Goal: Transaction & Acquisition: Purchase product/service

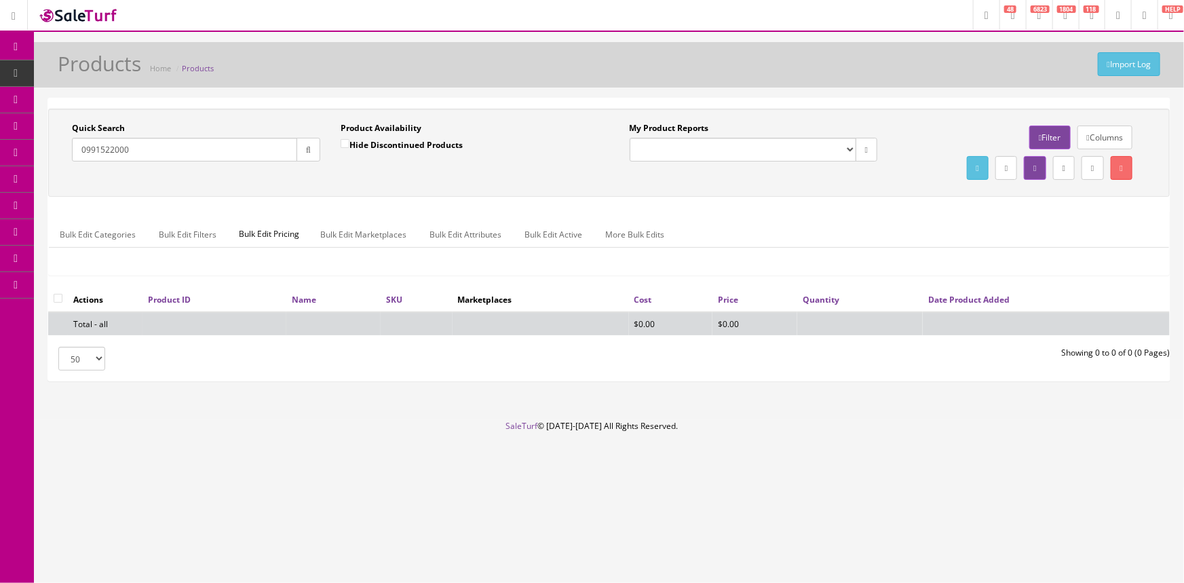
click at [218, 149] on input "0991522000" at bounding box center [184, 150] width 225 height 24
click at [180, 145] on input "0991522000" at bounding box center [184, 150] width 225 height 24
click at [182, 147] on input "0991522000" at bounding box center [184, 150] width 225 height 24
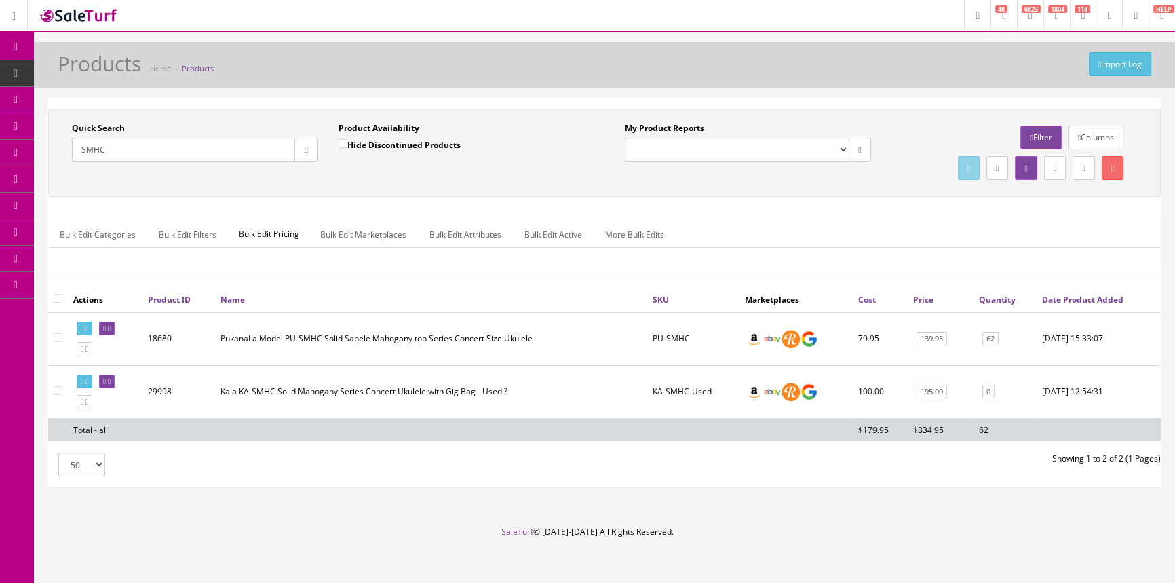
click at [209, 149] on input "SMHC" at bounding box center [183, 150] width 223 height 24
type input "S"
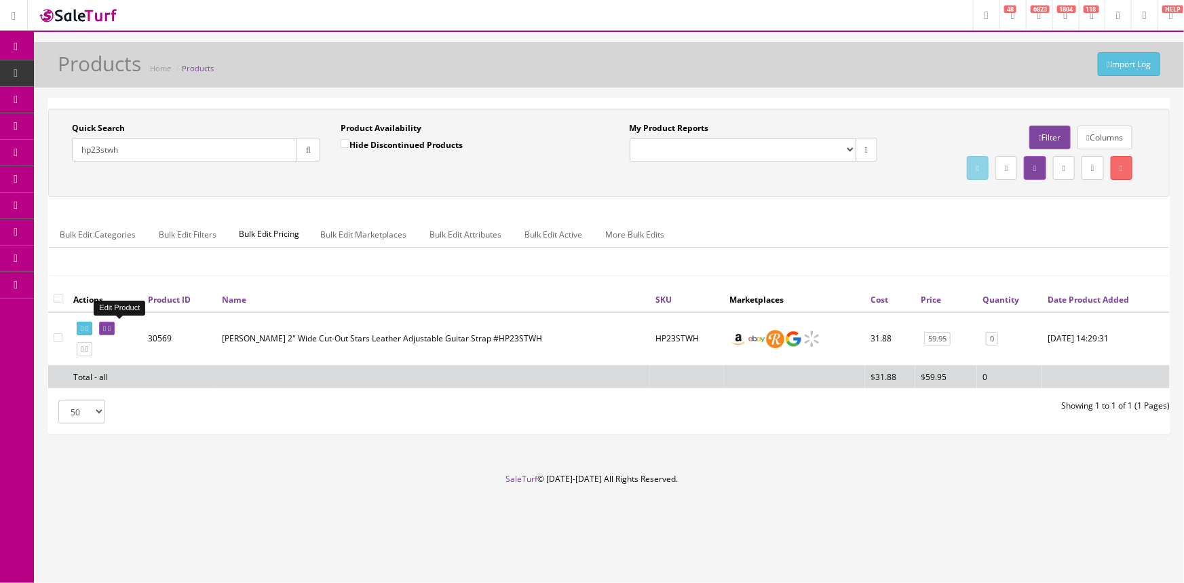
type input "hp23stwh"
click at [111, 326] on icon at bounding box center [109, 328] width 3 height 7
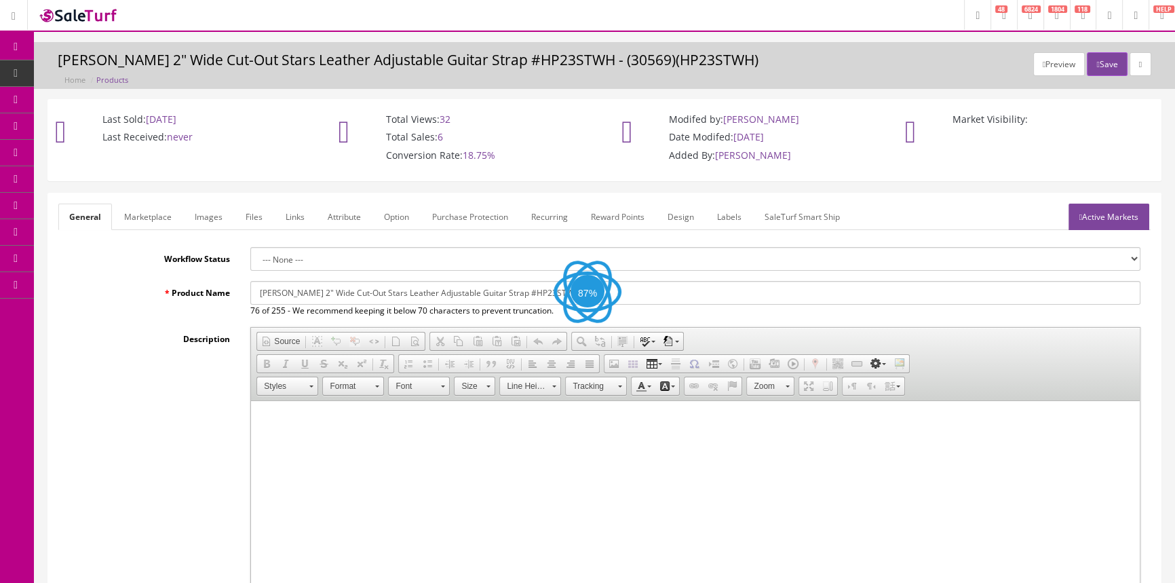
click at [210, 227] on link "Images" at bounding box center [209, 216] width 50 height 26
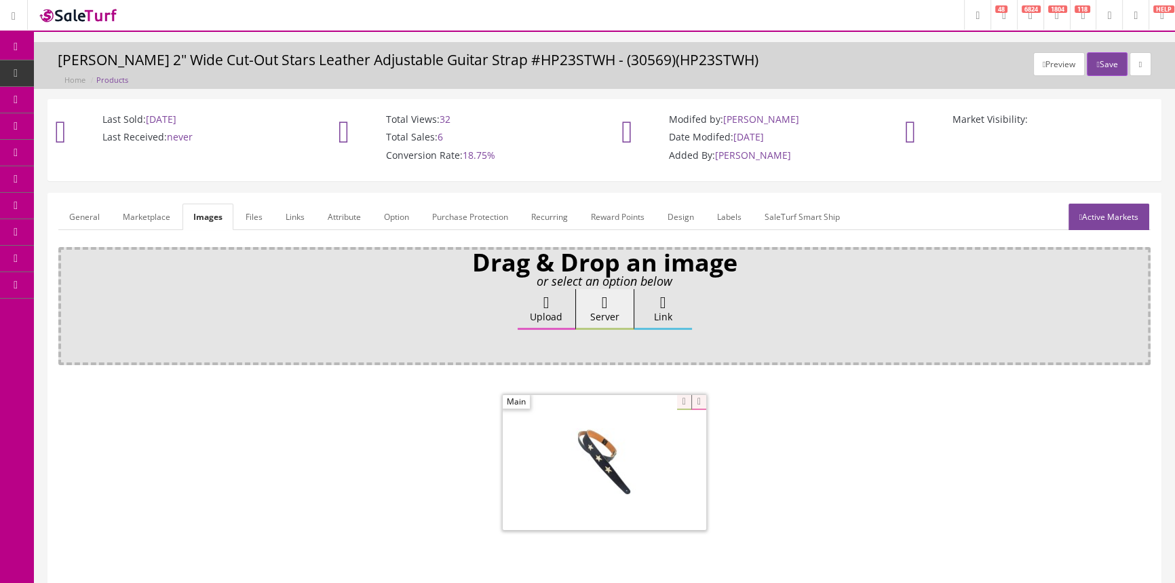
click at [101, 123] on span "POS Console" at bounding box center [105, 126] width 48 height 12
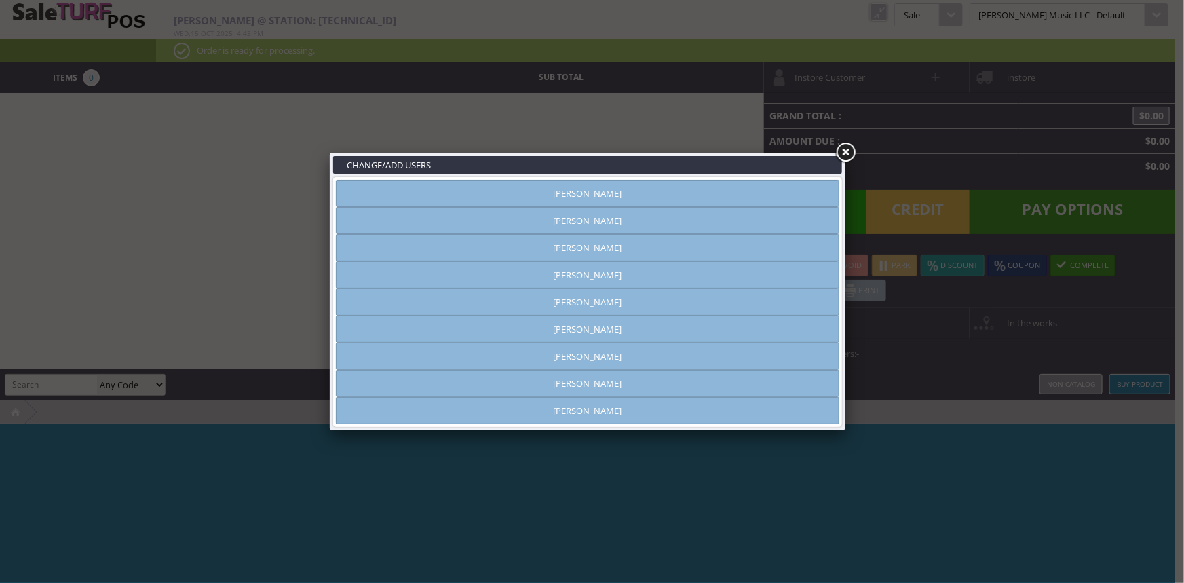
type input "amber helgren"
click at [548, 384] on link "Vincent VanBebber" at bounding box center [587, 383] width 503 height 27
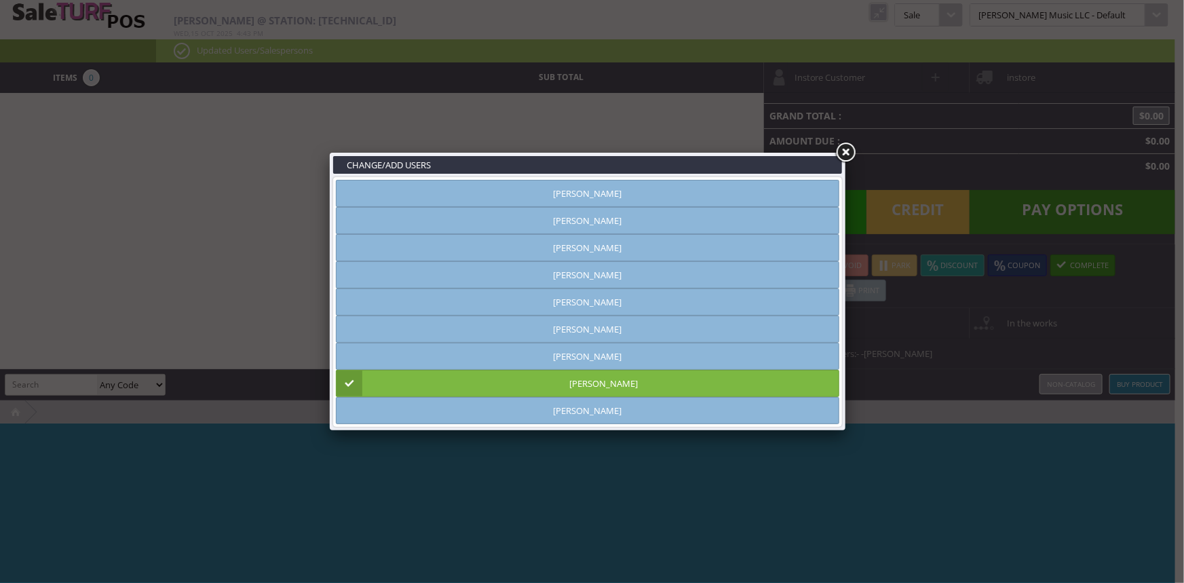
click at [841, 154] on link at bounding box center [845, 152] width 24 height 24
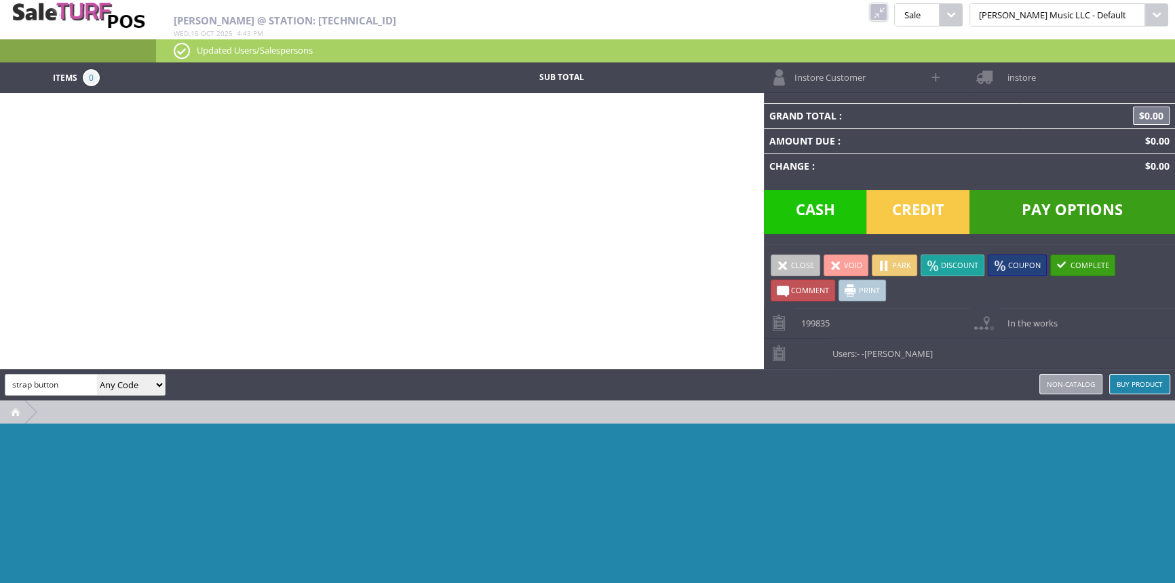
type input "strap button"
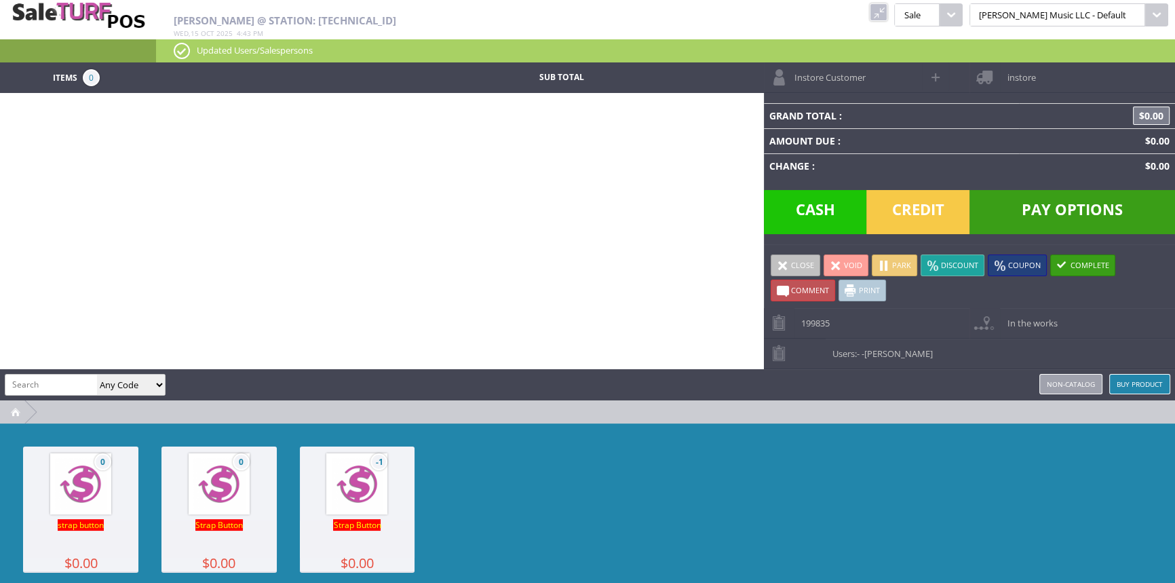
click at [227, 504] on img at bounding box center [219, 484] width 52 height 52
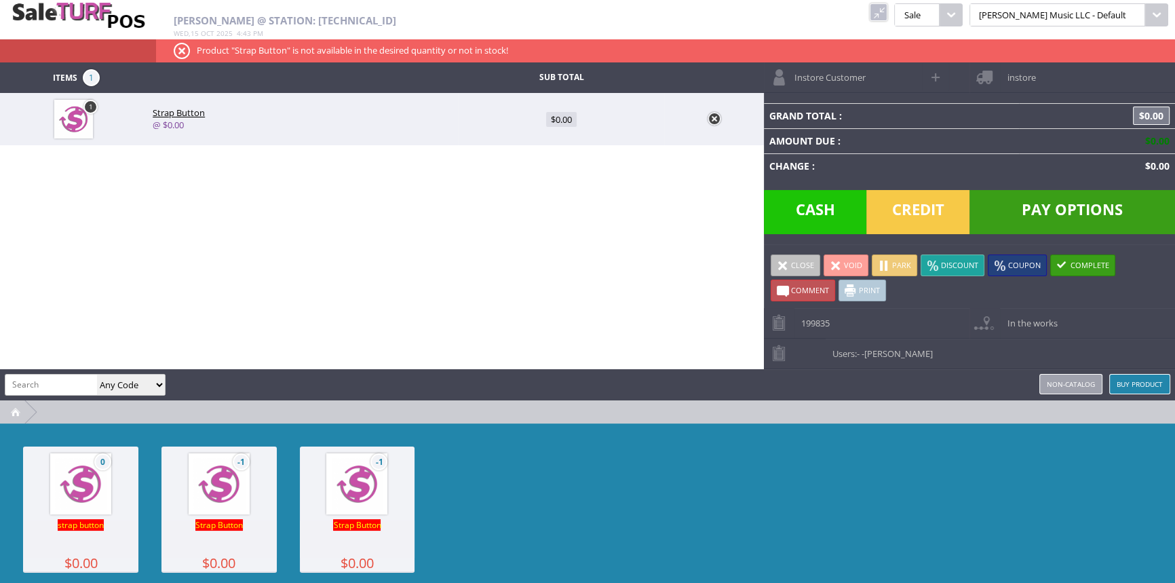
click at [564, 125] on span "$0.00" at bounding box center [561, 119] width 31 height 15
type input "0"
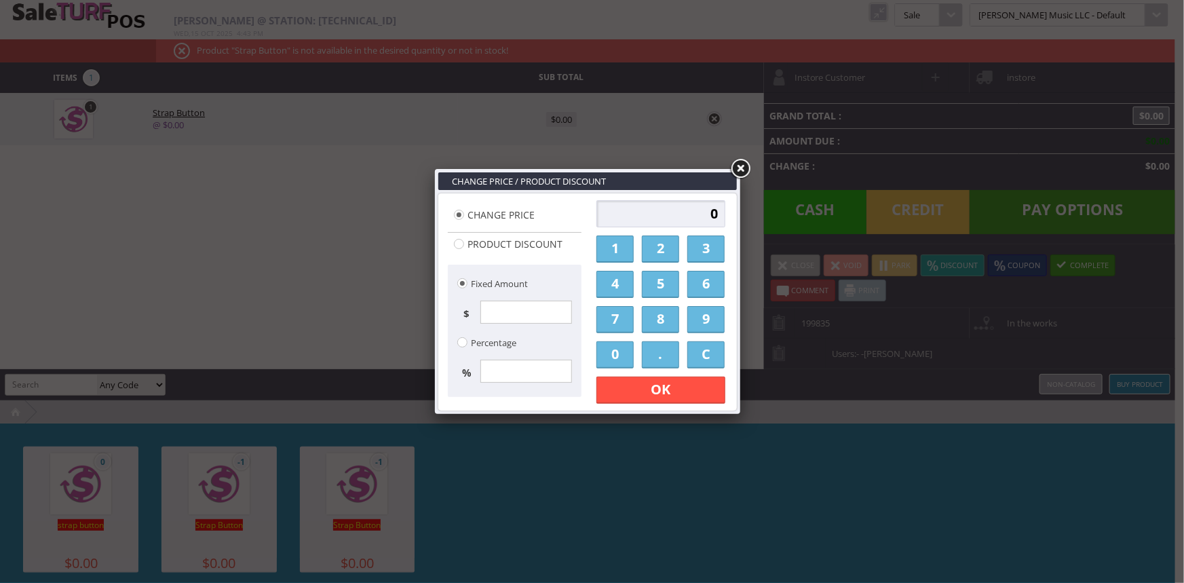
click at [659, 225] on input "0" at bounding box center [660, 213] width 129 height 27
type input "2.00"
click at [664, 391] on link "OK" at bounding box center [660, 389] width 129 height 27
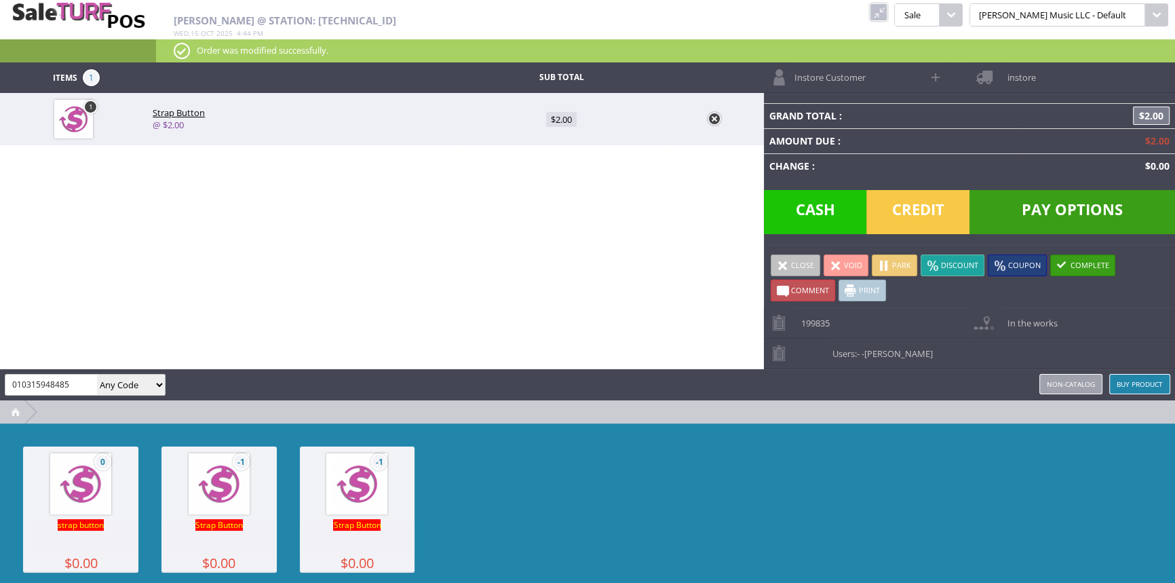
type input "010315948485"
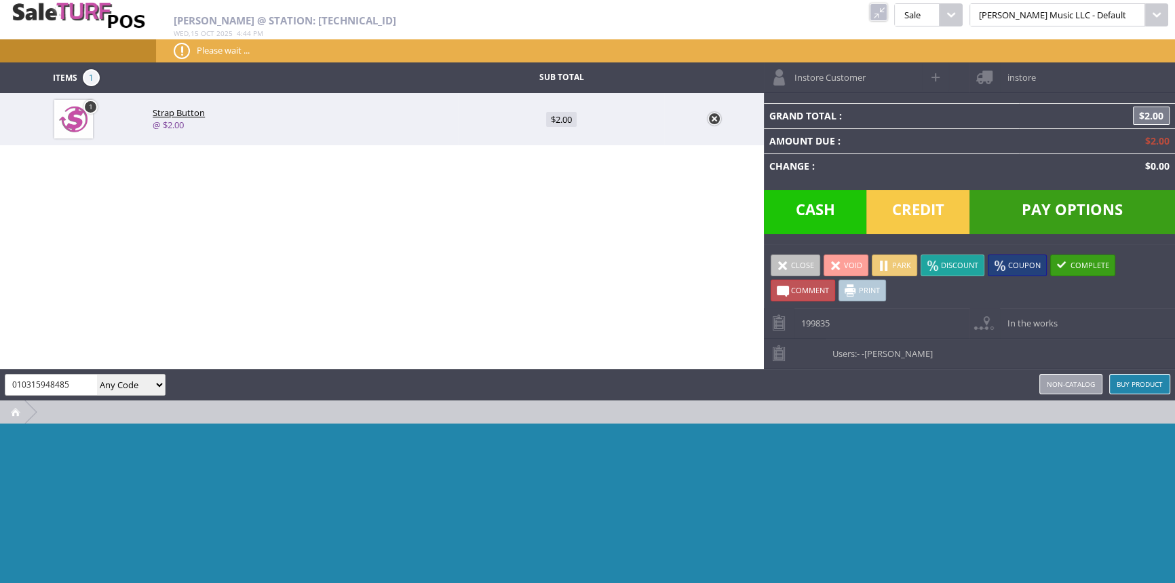
click at [54, 385] on input "010315948485" at bounding box center [51, 384] width 92 height 20
click at [74, 379] on input "010315948485" at bounding box center [51, 384] width 92 height 20
type input "music city"
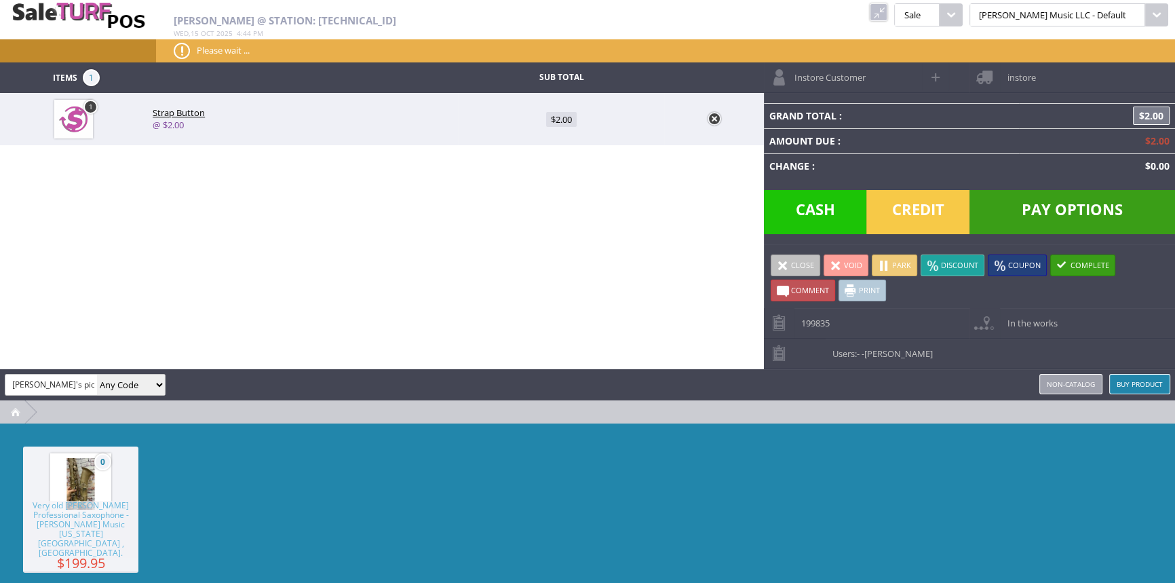
type input "mick's picks"
click at [933, 8] on div "Amber Helgren @ Station: 24.35.146.166 Wed , 15 Oct 2025 4 : 44 pm kcukulele Pu…" at bounding box center [587, 31] width 1175 height 62
click at [931, 8] on div "Amber Helgren @ Station: 24.35.146.166 Wed , 15 Oct 2025 4 : 44 pm kcukulele Pu…" at bounding box center [587, 31] width 1175 height 62
click at [930, 8] on div "Amber Helgren @ Station: 24.35.146.166 Wed , 15 Oct 2025 4 : 44 pm kcukulele Pu…" at bounding box center [587, 31] width 1175 height 62
click at [887, 7] on link at bounding box center [879, 12] width 18 height 18
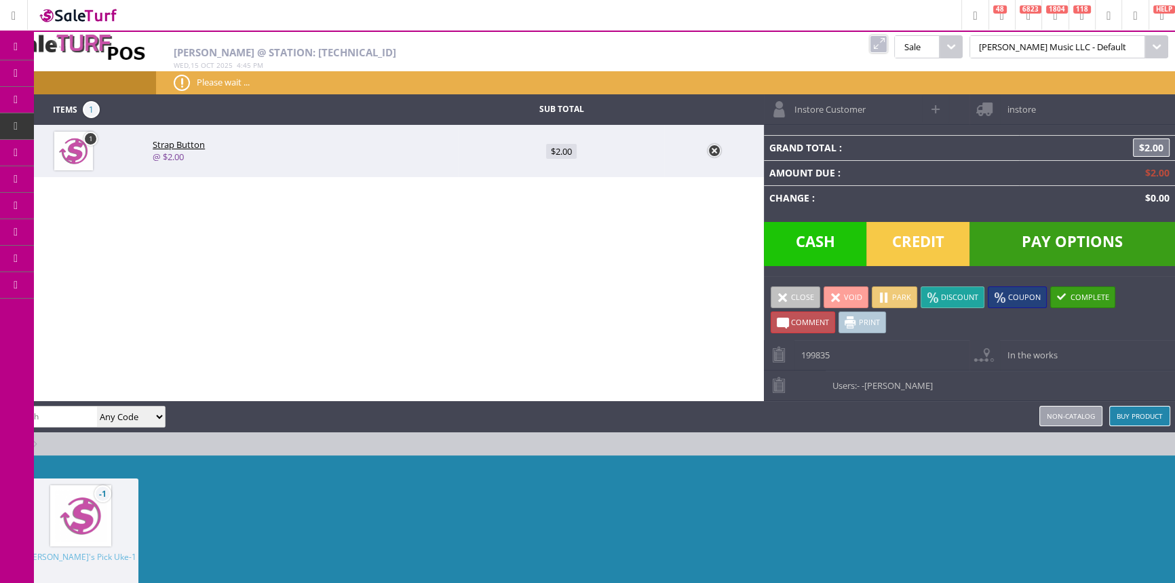
click at [78, 408] on input "search" at bounding box center [51, 416] width 92 height 20
click at [79, 408] on input "search" at bounding box center [51, 416] width 92 height 20
paste input "SOLOPICKS"
type input "SOLOPICKS"
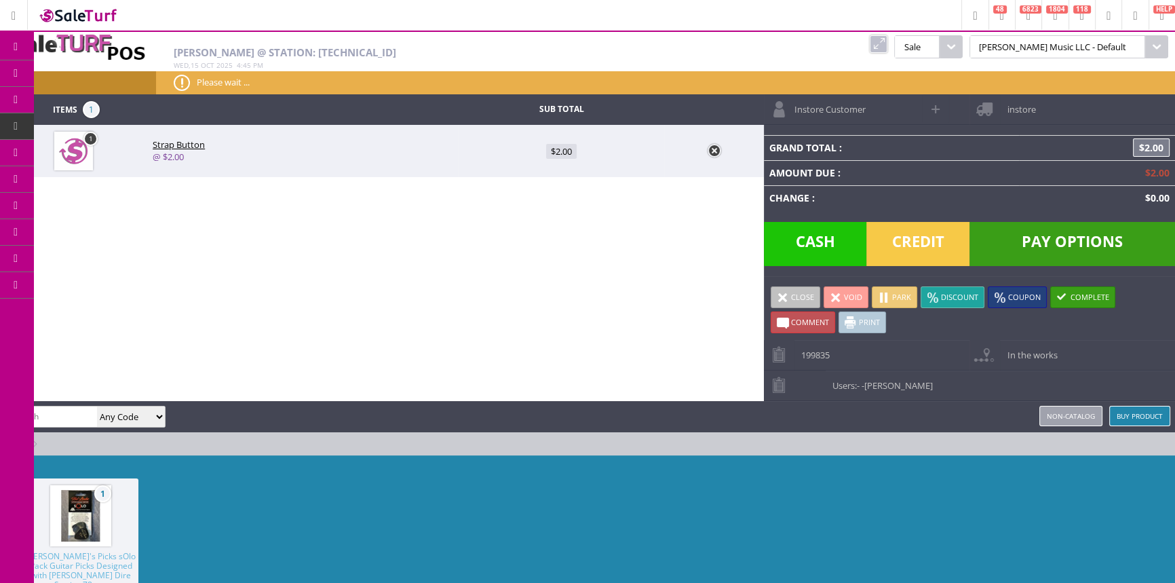
click at [96, 524] on img at bounding box center [81, 516] width 52 height 52
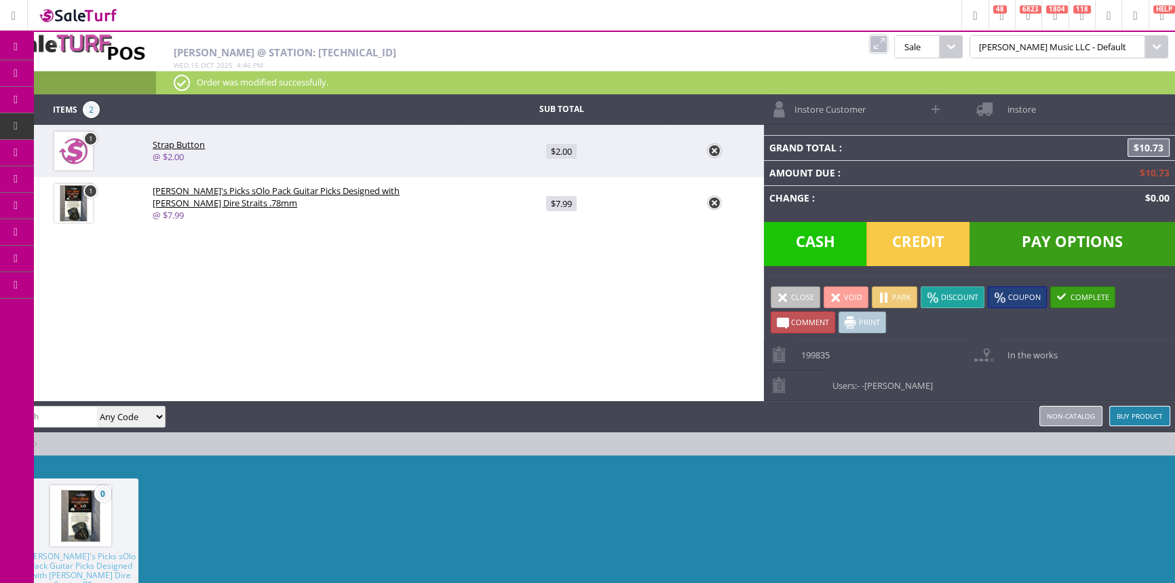
click at [553, 197] on span "$7.99" at bounding box center [561, 203] width 31 height 15
type input "7.99"
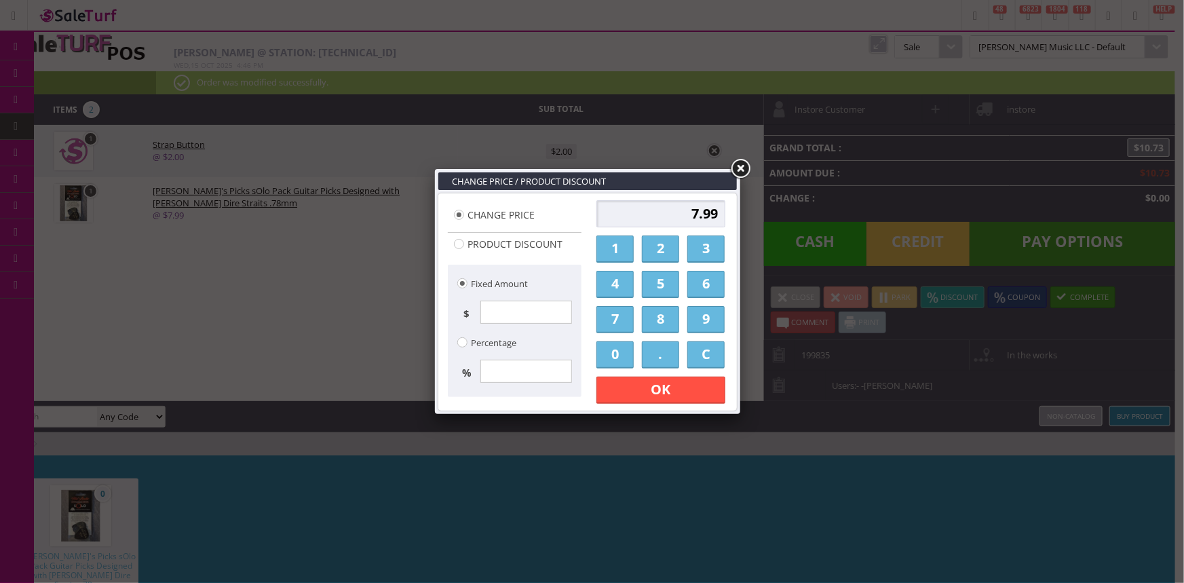
click at [705, 210] on input "7.99" at bounding box center [660, 213] width 129 height 27
click at [697, 212] on input "7.99" at bounding box center [660, 213] width 129 height 27
type input "6.99"
click at [663, 414] on div "Change Price / Product Discount Change Price Product Discount Fixed Amount $ Pe…" at bounding box center [592, 291] width 1184 height 583
click at [657, 393] on link "OK" at bounding box center [660, 389] width 129 height 27
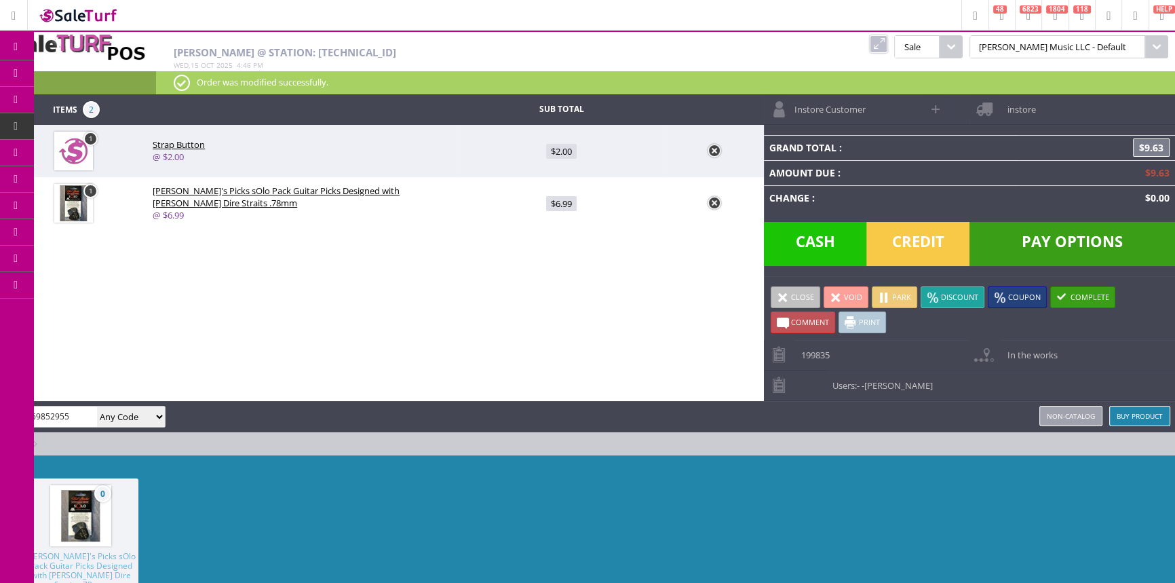
type input "717669852955"
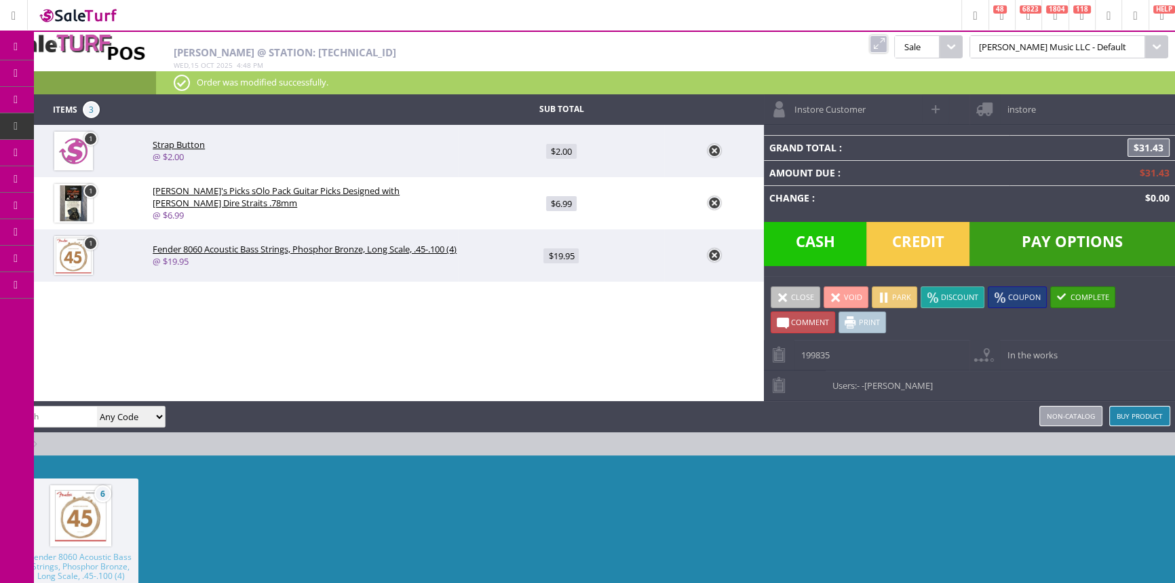
click at [61, 408] on input "search" at bounding box center [51, 416] width 92 height 20
type input "black mountain"
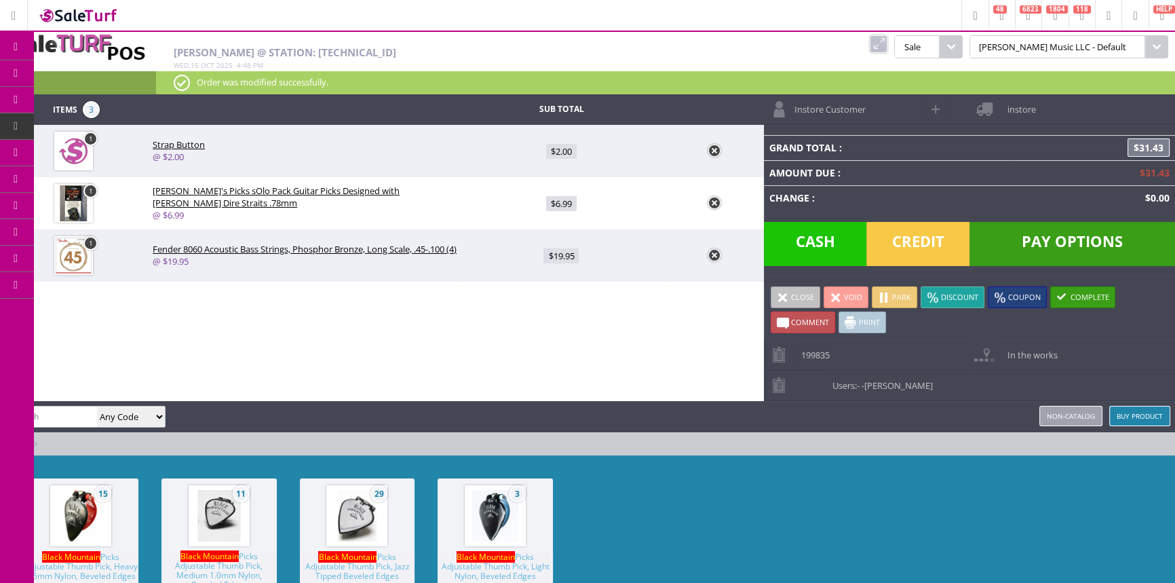
click at [887, 41] on link at bounding box center [879, 44] width 18 height 18
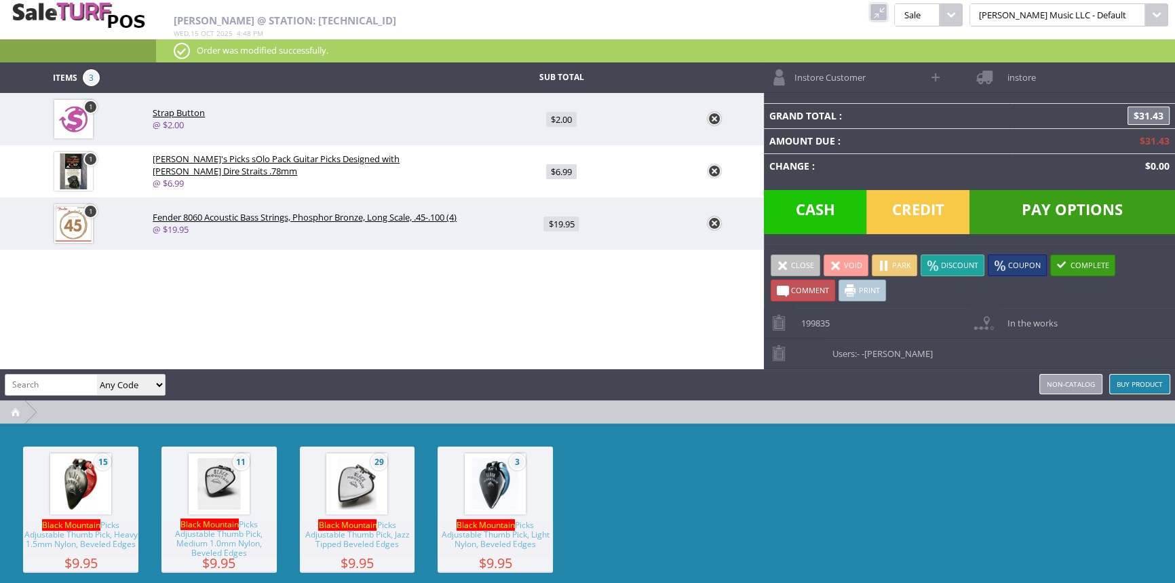
click at [465, 511] on span "3" at bounding box center [495, 483] width 61 height 61
click at [806, 203] on span "Cash" at bounding box center [815, 212] width 103 height 44
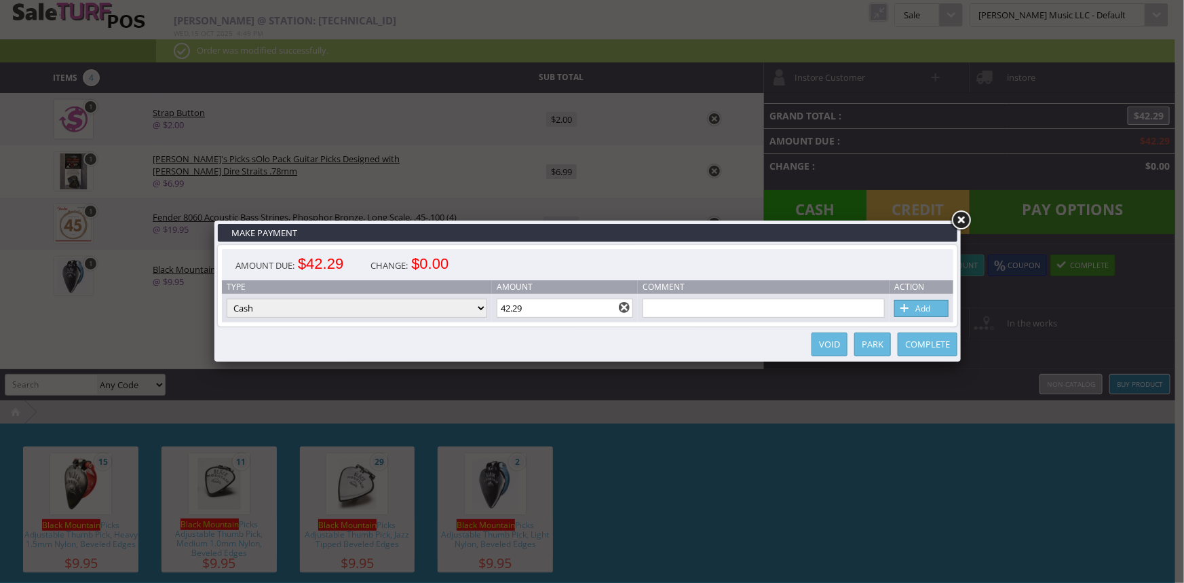
click at [588, 311] on input "42.29" at bounding box center [564, 307] width 137 height 19
type input "50.00"
click at [967, 219] on link at bounding box center [960, 220] width 24 height 24
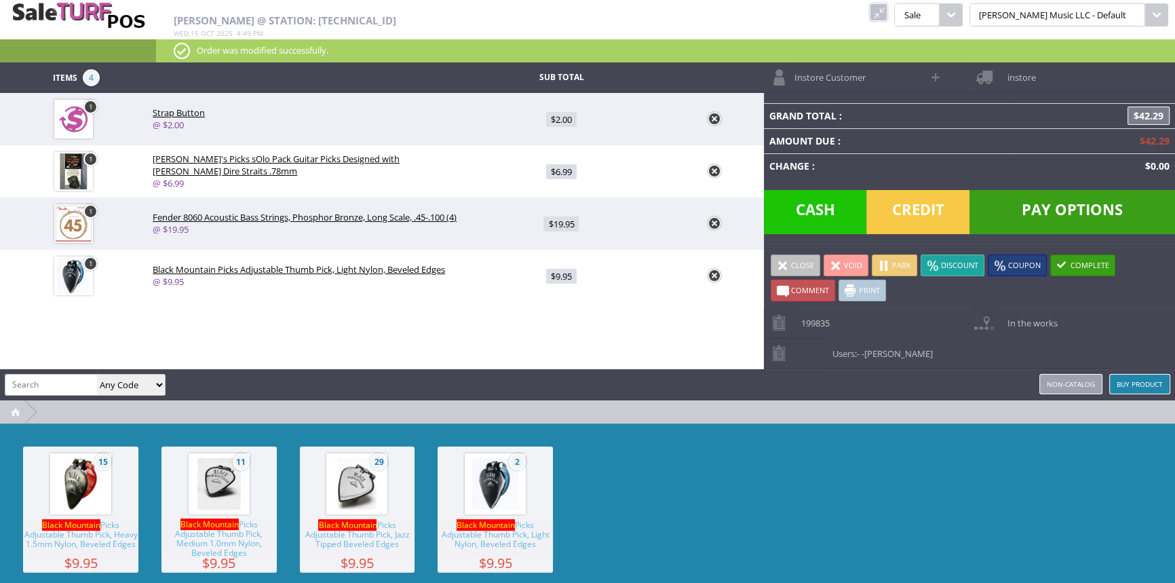
click at [779, 204] on span "Cash" at bounding box center [815, 212] width 103 height 44
type input "42.29"
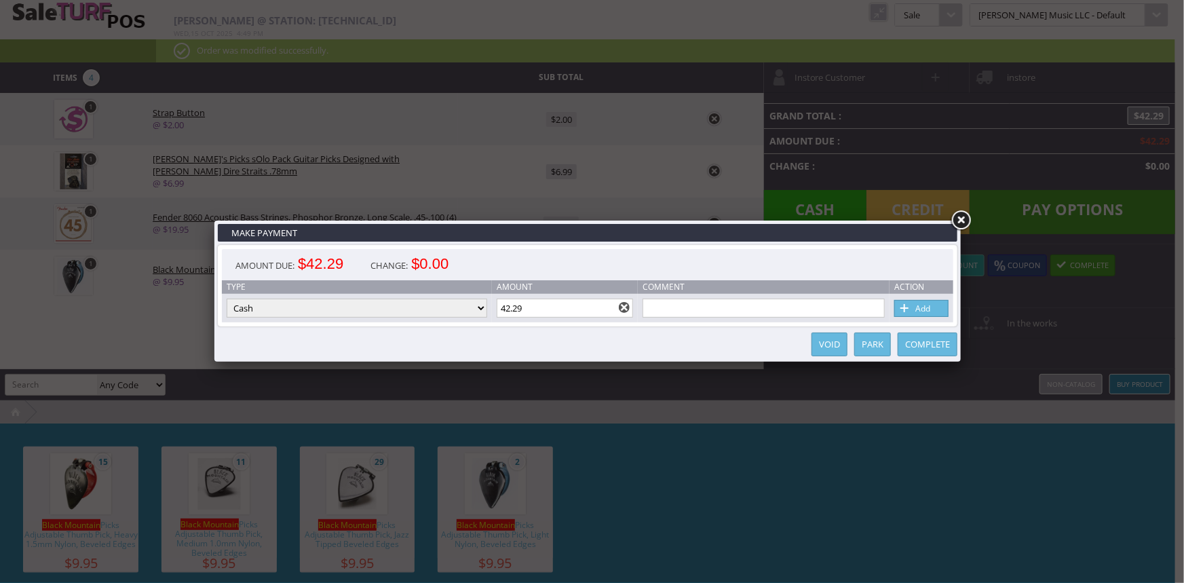
click at [564, 316] on input "42.29" at bounding box center [564, 307] width 137 height 19
click at [939, 306] on link "Add" at bounding box center [921, 308] width 54 height 17
type input "0"
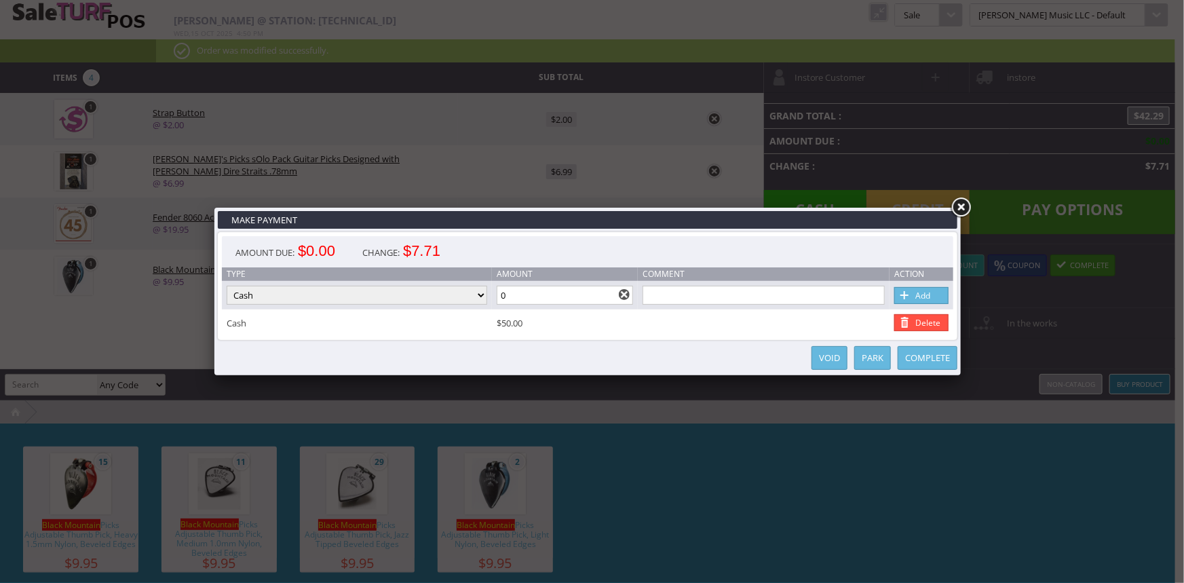
click at [933, 363] on link "Complete" at bounding box center [927, 358] width 60 height 24
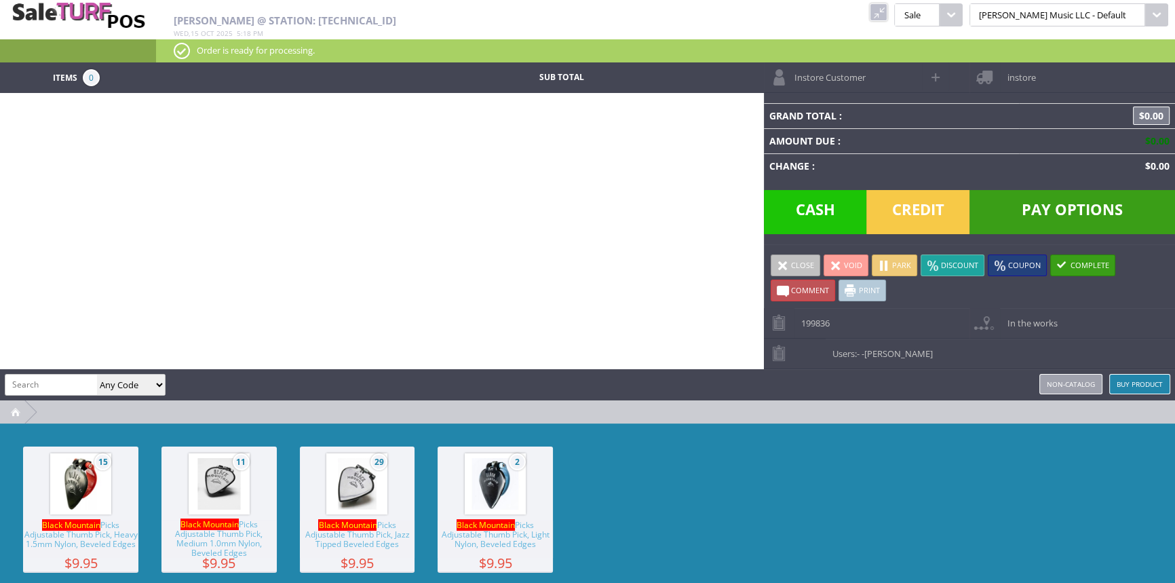
click at [887, 14] on link at bounding box center [879, 12] width 18 height 18
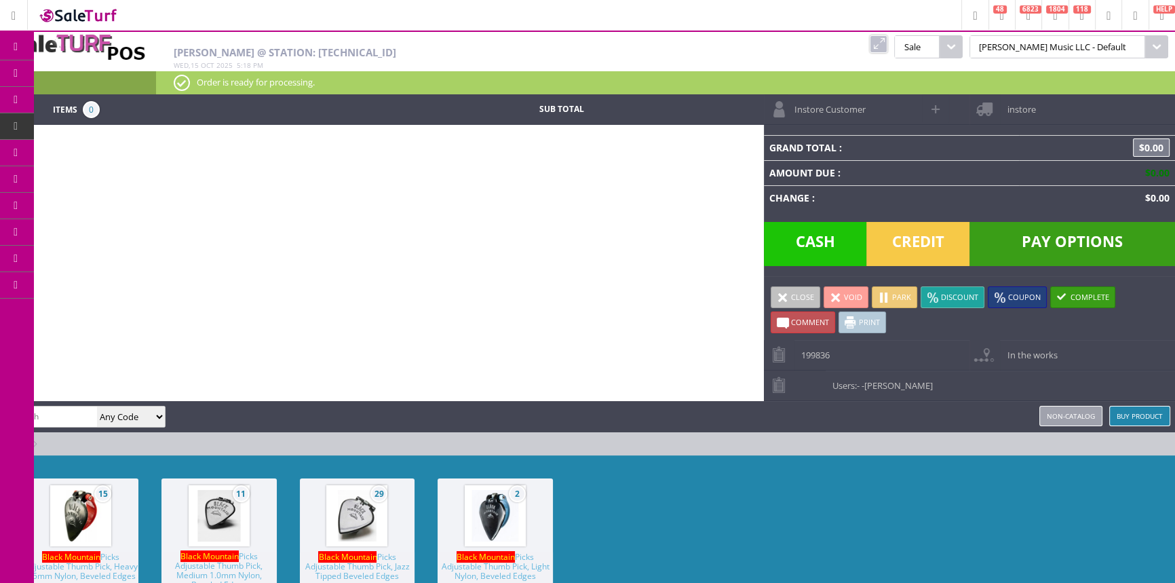
click at [116, 73] on span "Products" at bounding box center [99, 73] width 37 height 12
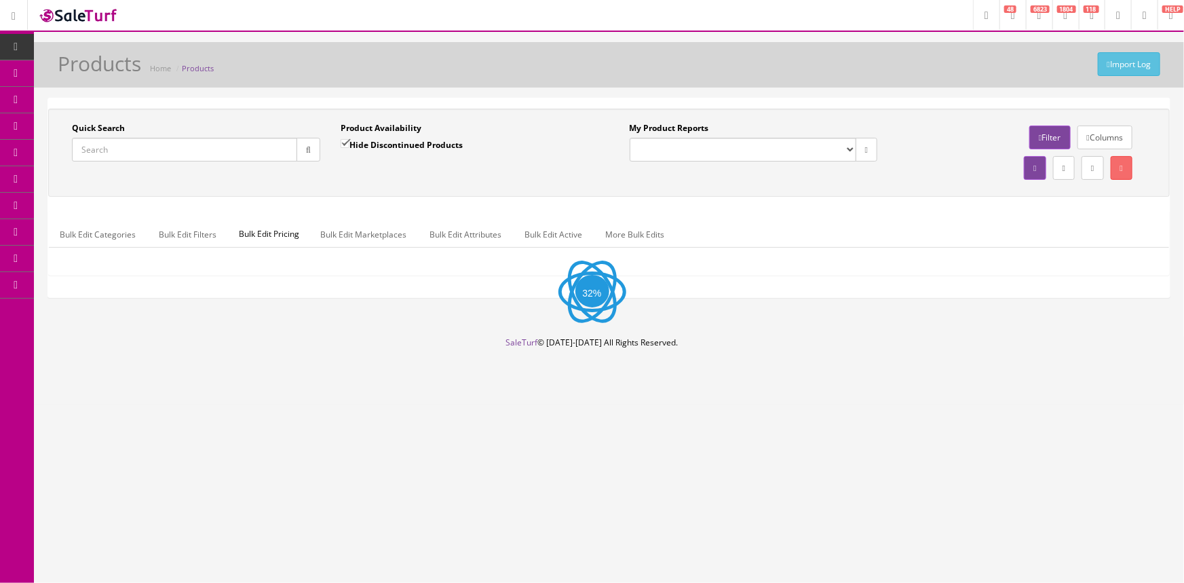
click at [130, 143] on input "Quick Search" at bounding box center [184, 150] width 225 height 24
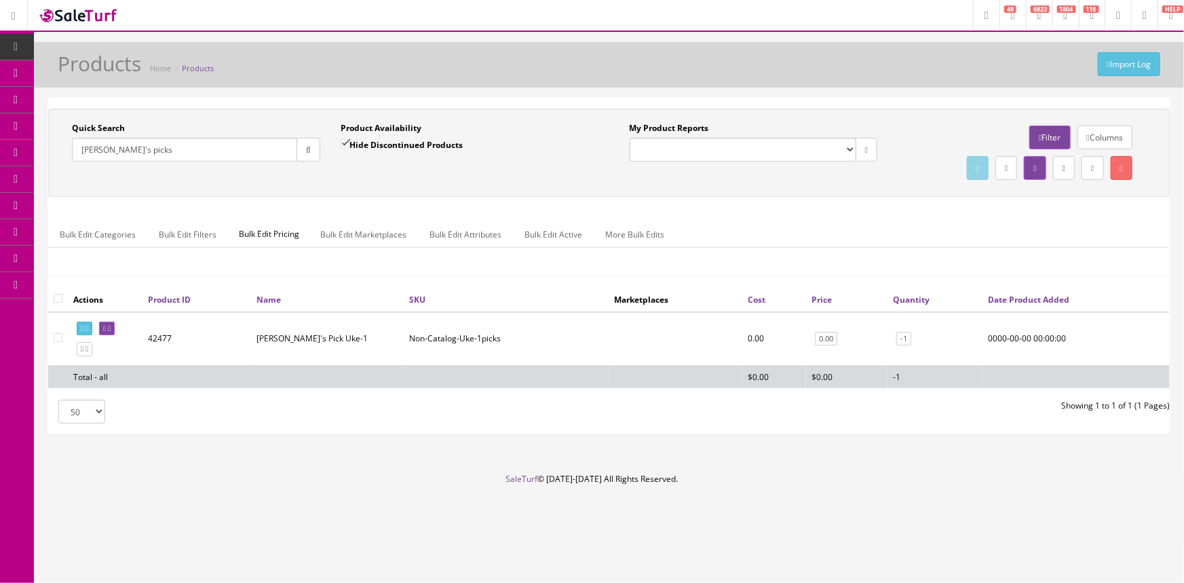
type input "mick's picks"
click at [406, 144] on label "Hide Discontinued Products" at bounding box center [401, 145] width 122 height 14
click at [349, 144] on input "Hide Discontinued Products" at bounding box center [344, 143] width 9 height 9
checkbox input "false"
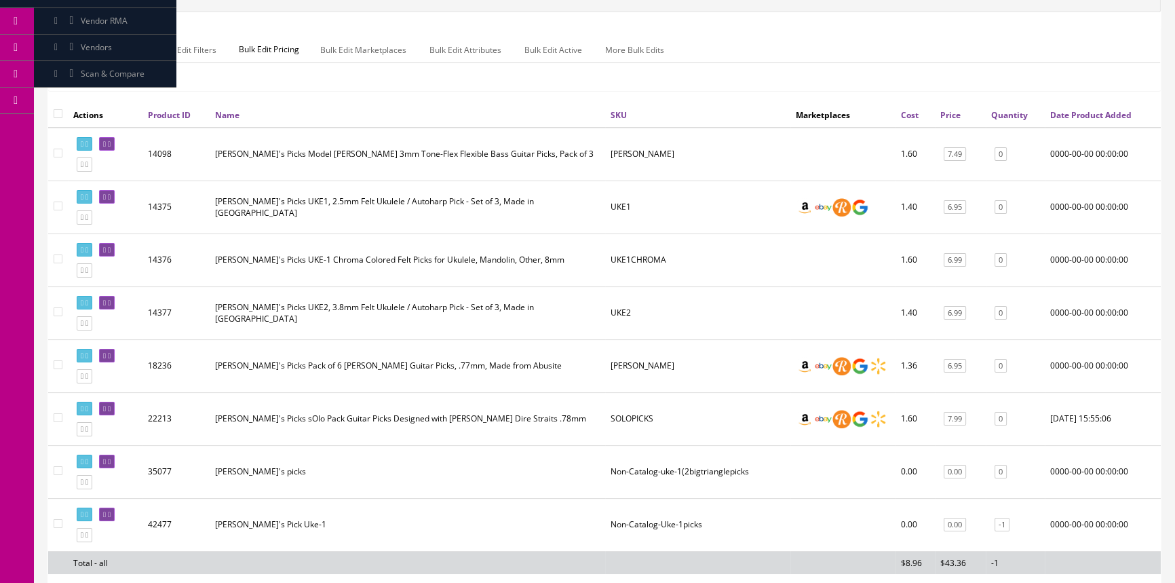
scroll to position [246, 0]
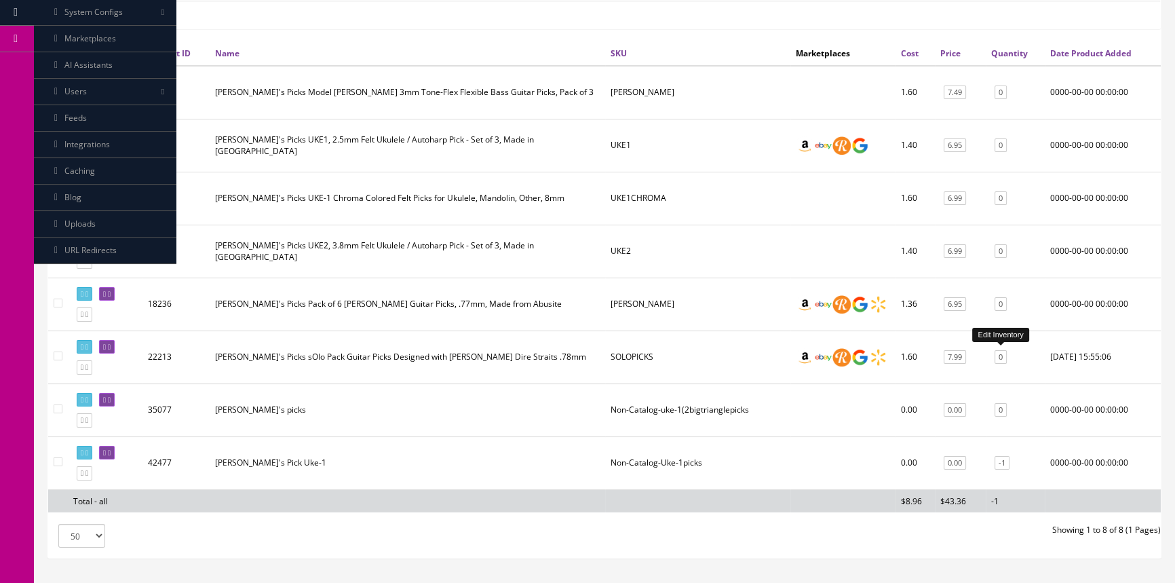
click at [1000, 356] on link "0" at bounding box center [1000, 357] width 12 height 14
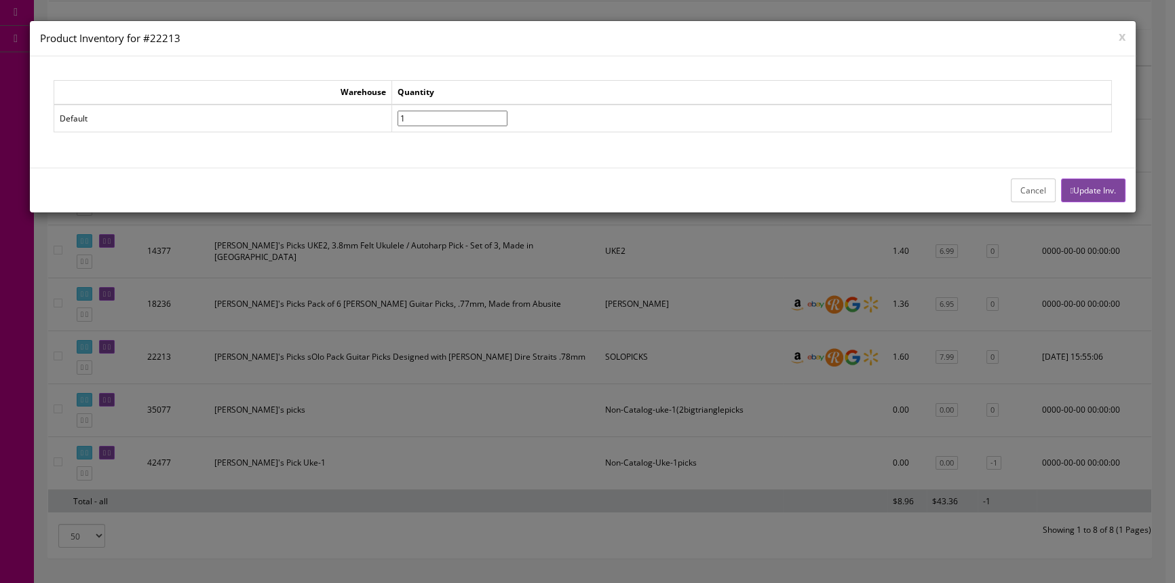
type input"] "1"
click at [507, 115] on input"] "1" at bounding box center [452, 119] width 110 height 16
click at [1097, 195] on button "Update Inv." at bounding box center [1093, 190] width 64 height 24
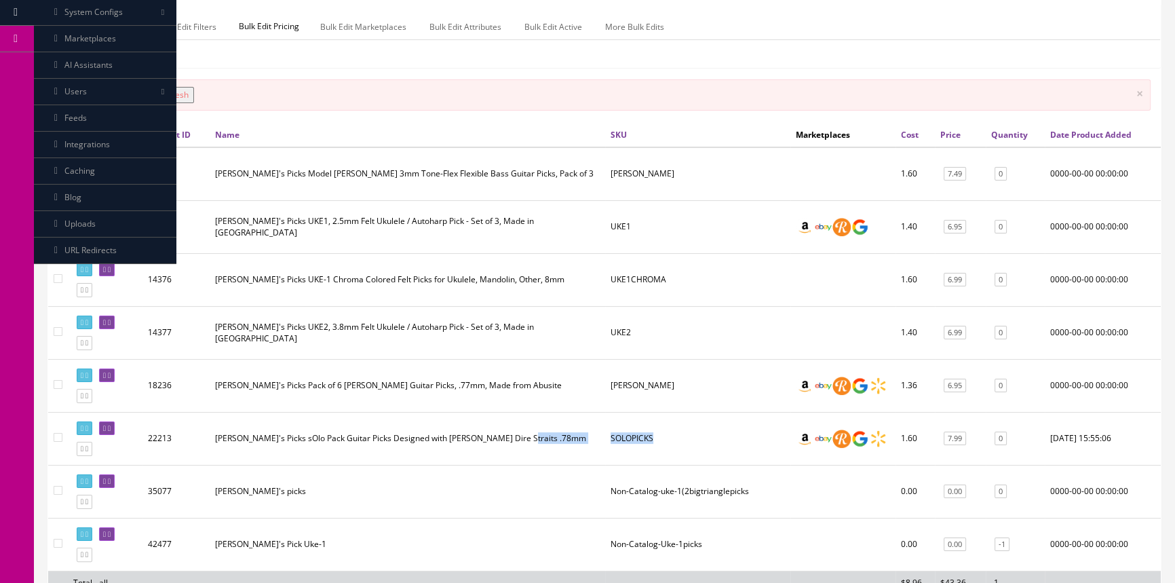
drag, startPoint x: 695, startPoint y: 435, endPoint x: 580, endPoint y: 431, distance: 114.7
click at [580, 431] on tr "22213 Mick's Picks sOlo Pack Guitar Picks Designed with Hal Lindes Dire Straits…" at bounding box center [604, 438] width 1112 height 53
copy tr "SOLOPICKS"
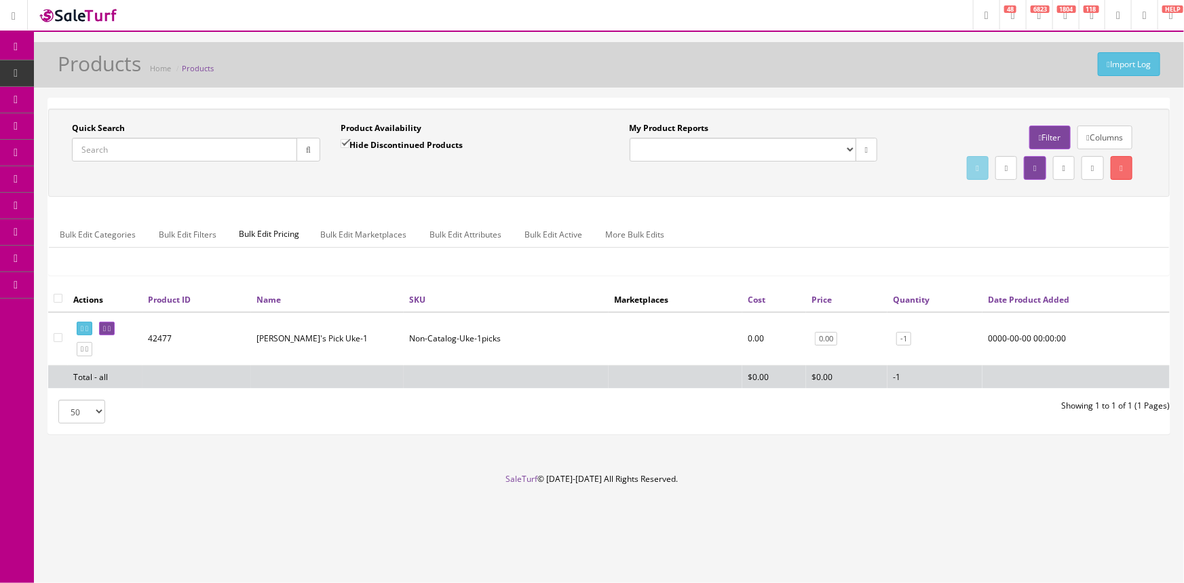
click at [111, 155] on span "Order List" at bounding box center [99, 153] width 37 height 12
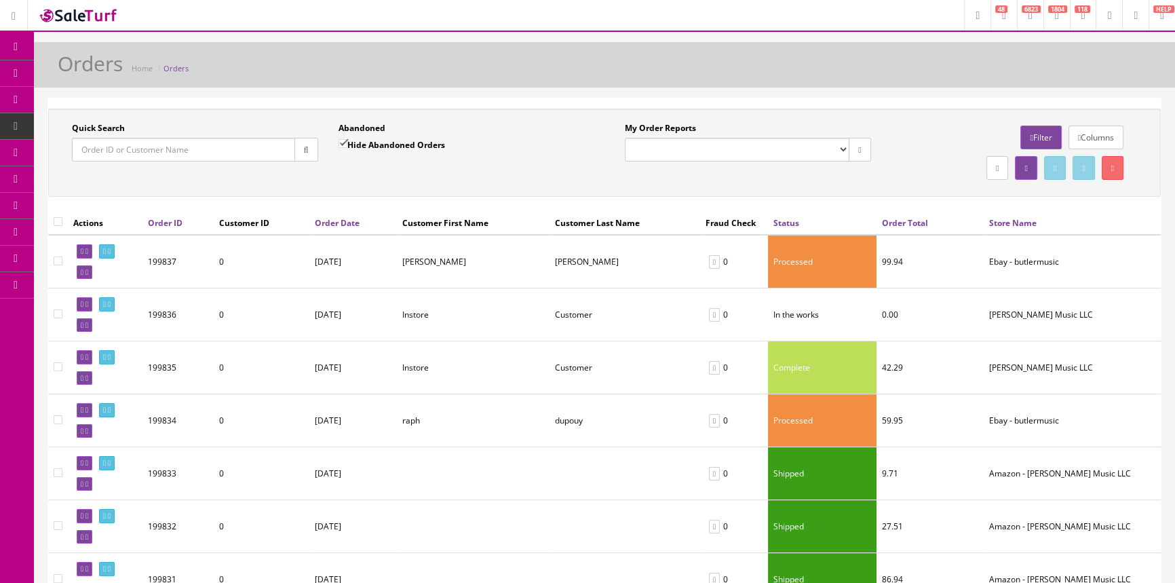
click at [142, 153] on input "Quick Search" at bounding box center [183, 150] width 223 height 24
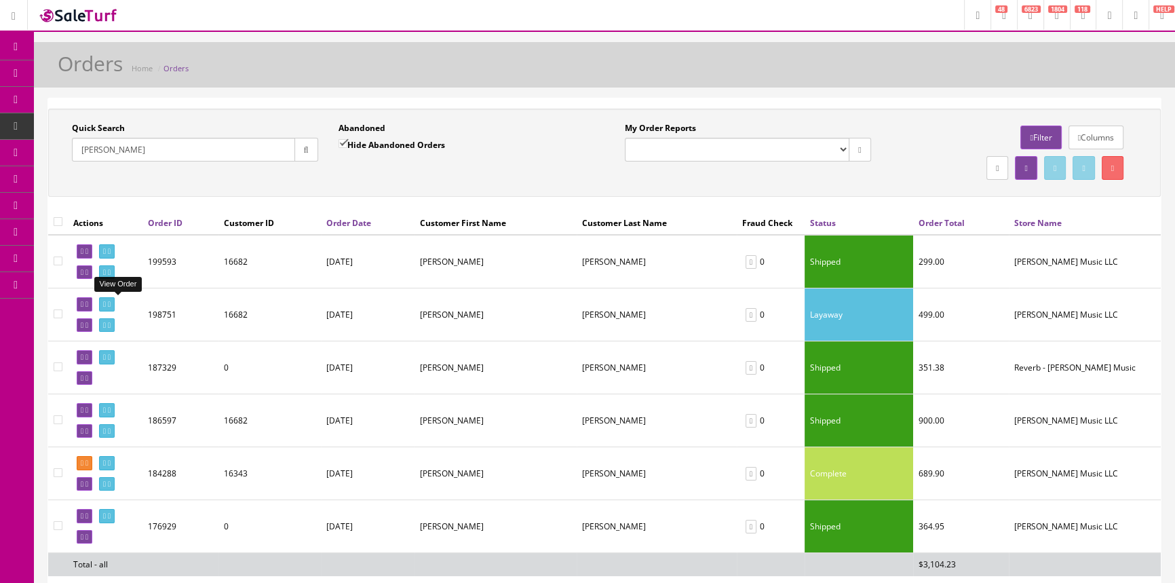
type input "jeff brandon"
click at [106, 301] on icon at bounding box center [104, 303] width 3 height 7
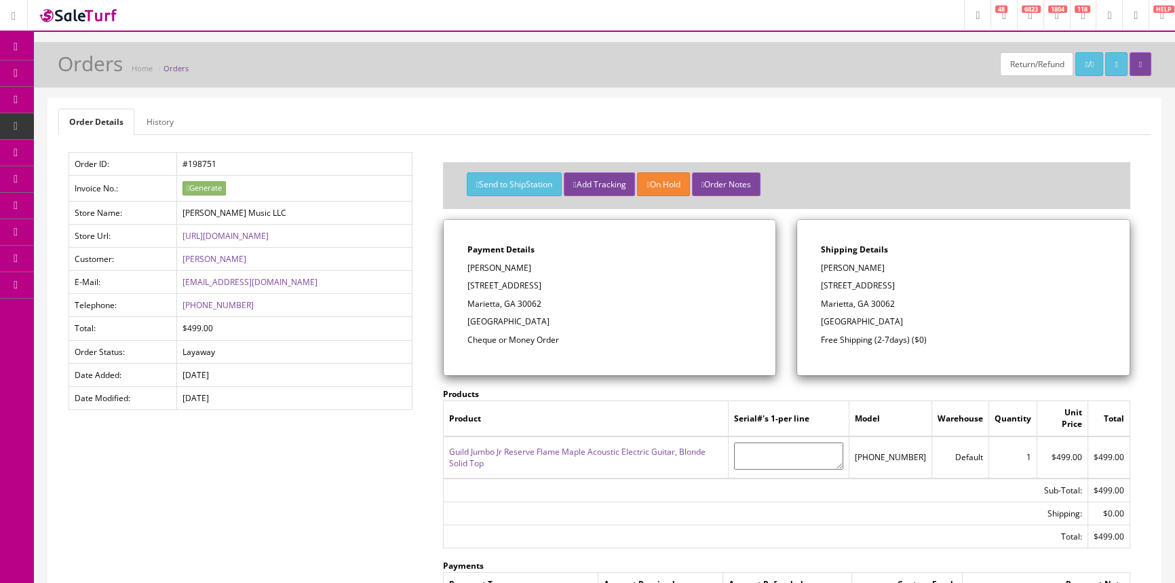
click at [589, 447] on link "Guild Jumbo Jr Reserve Flame Maple Acoustic Electric Guitar, Blonde Solid Top" at bounding box center [577, 457] width 256 height 23
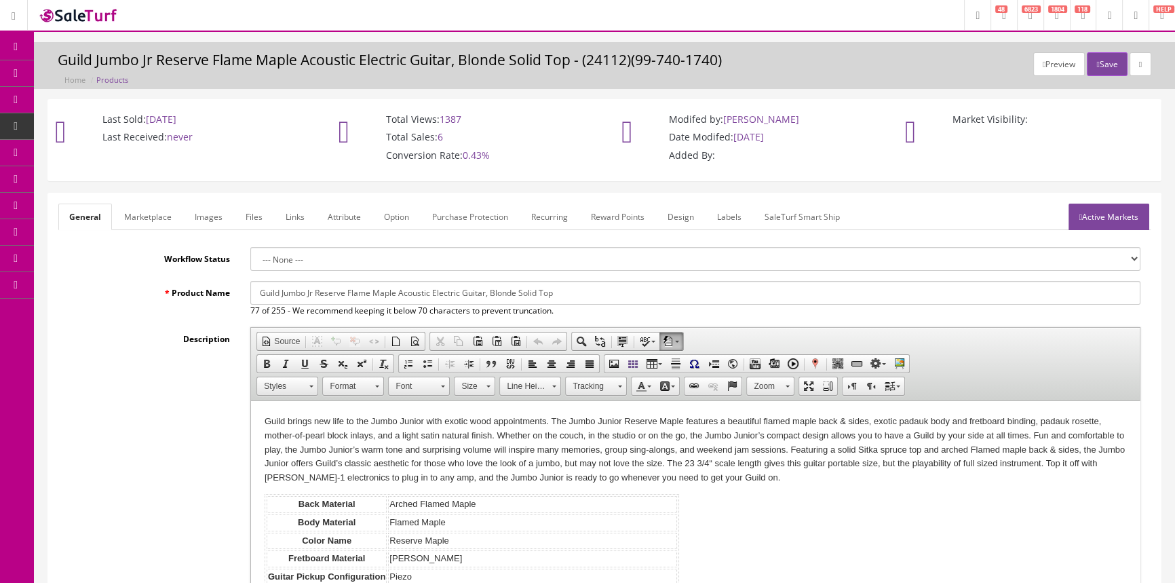
click at [205, 213] on link "Images" at bounding box center [209, 216] width 50 height 26
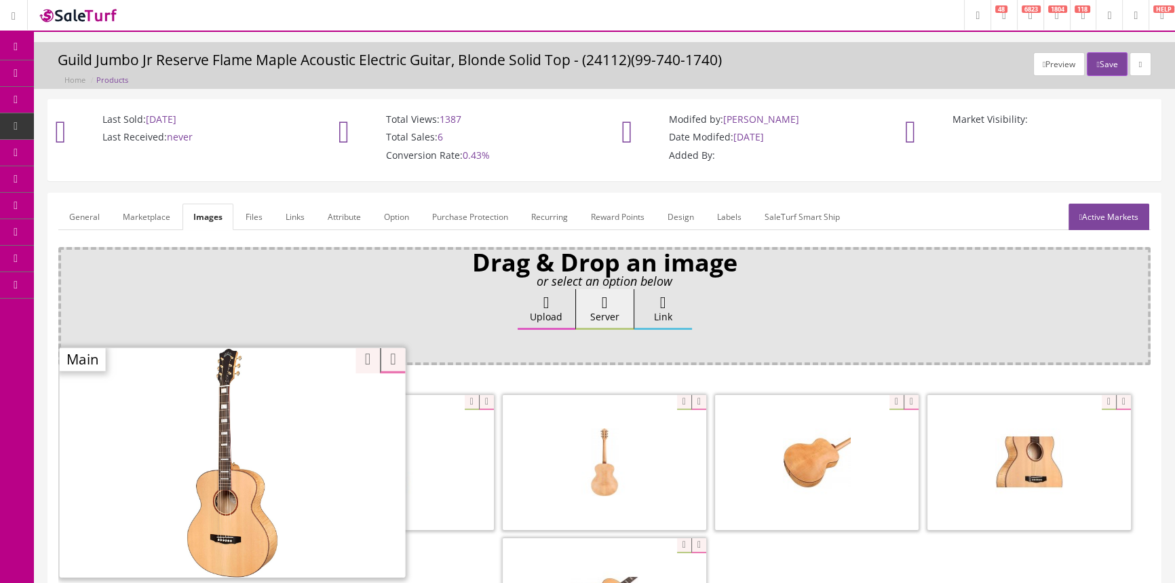
click at [250, 399] on div at bounding box center [233, 462] width 346 height 231
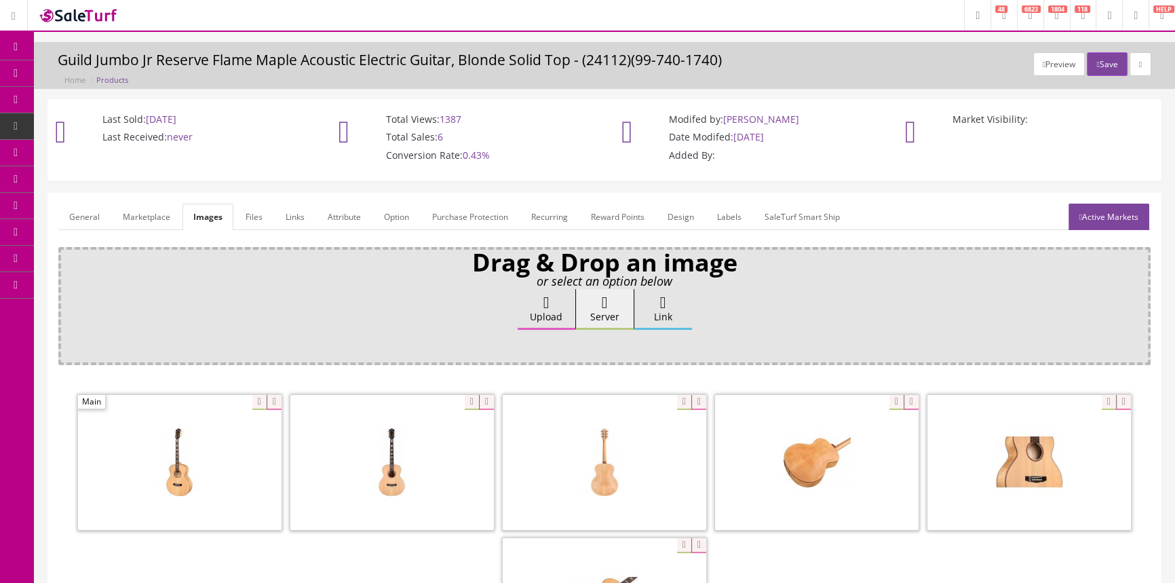
click at [353, 353] on div "Drag & Drop an image or select an option below Upload Server Link Ok WM Left To…" at bounding box center [604, 487] width 1092 height 480
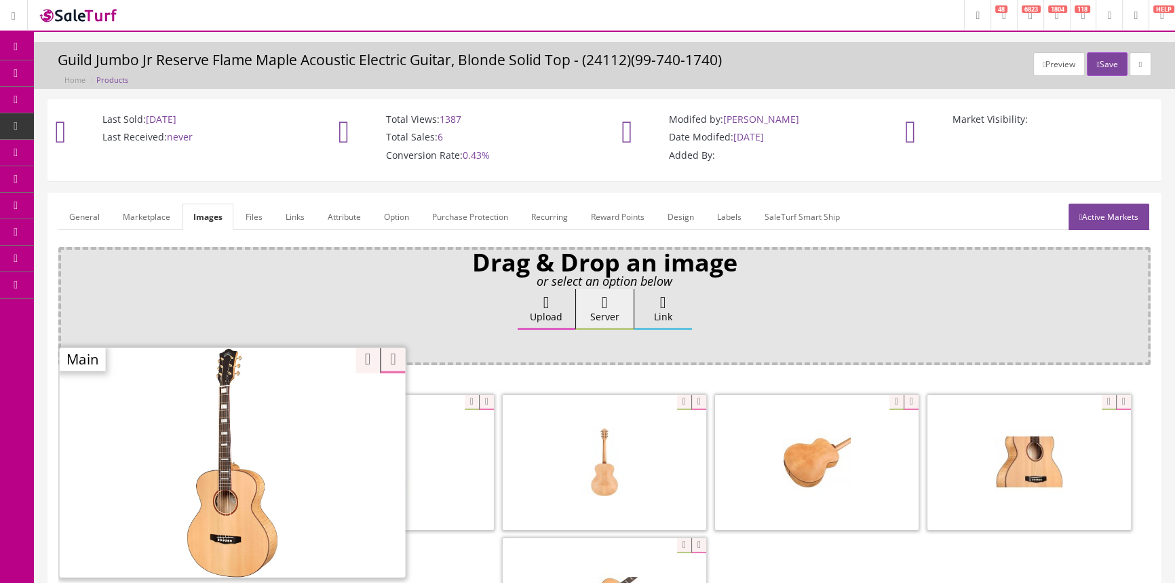
click at [253, 400] on div "Zoom" at bounding box center [233, 462] width 346 height 231
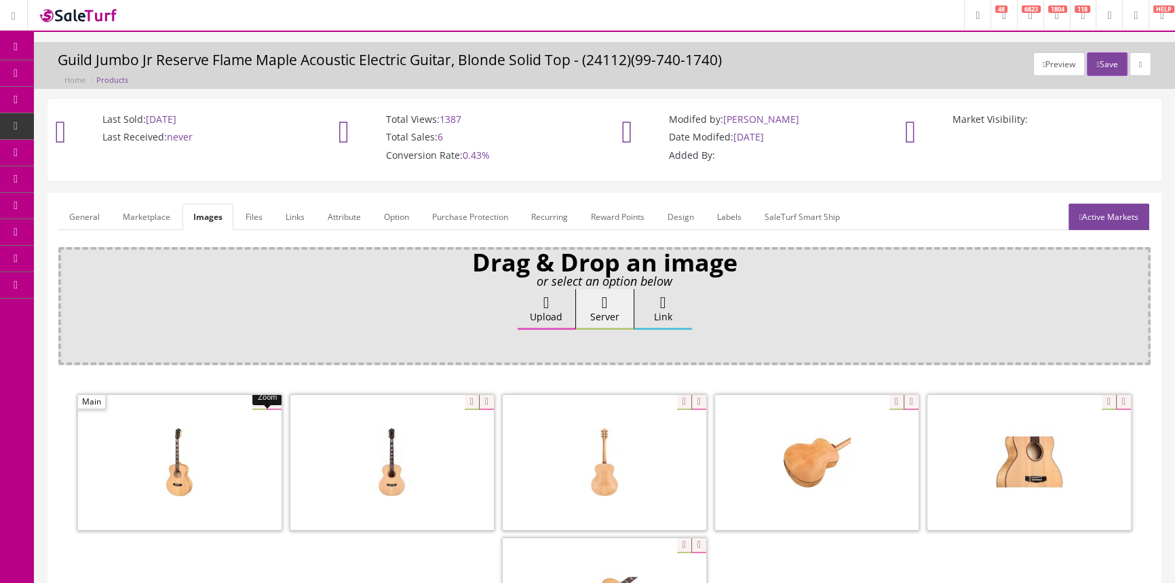
click at [109, 73] on span "Products" at bounding box center [97, 73] width 33 height 12
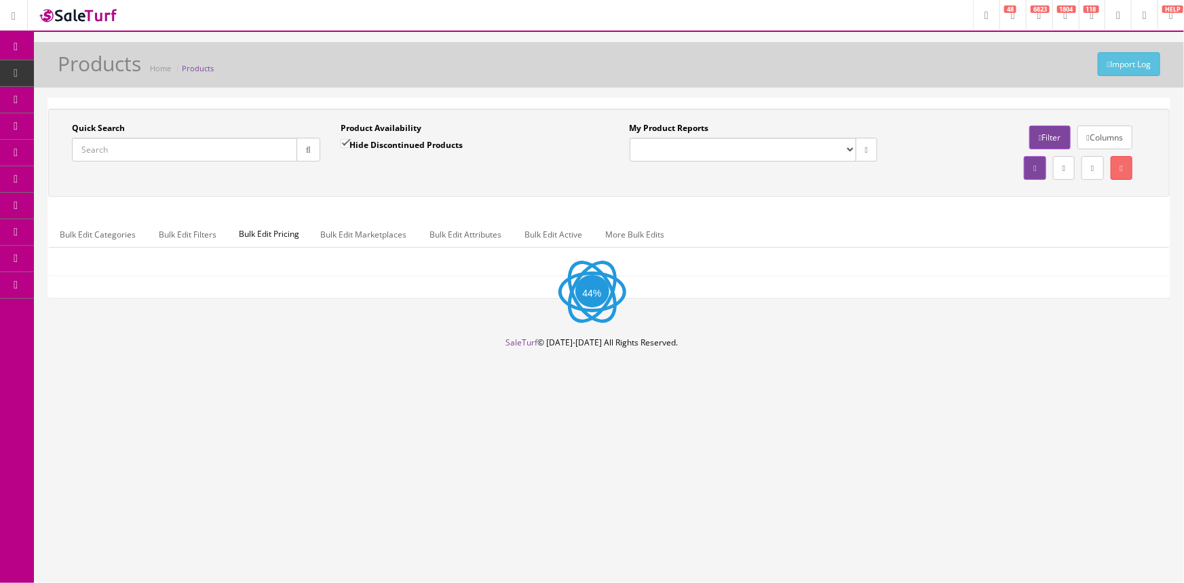
click at [115, 145] on input "Quick Search" at bounding box center [184, 150] width 225 height 24
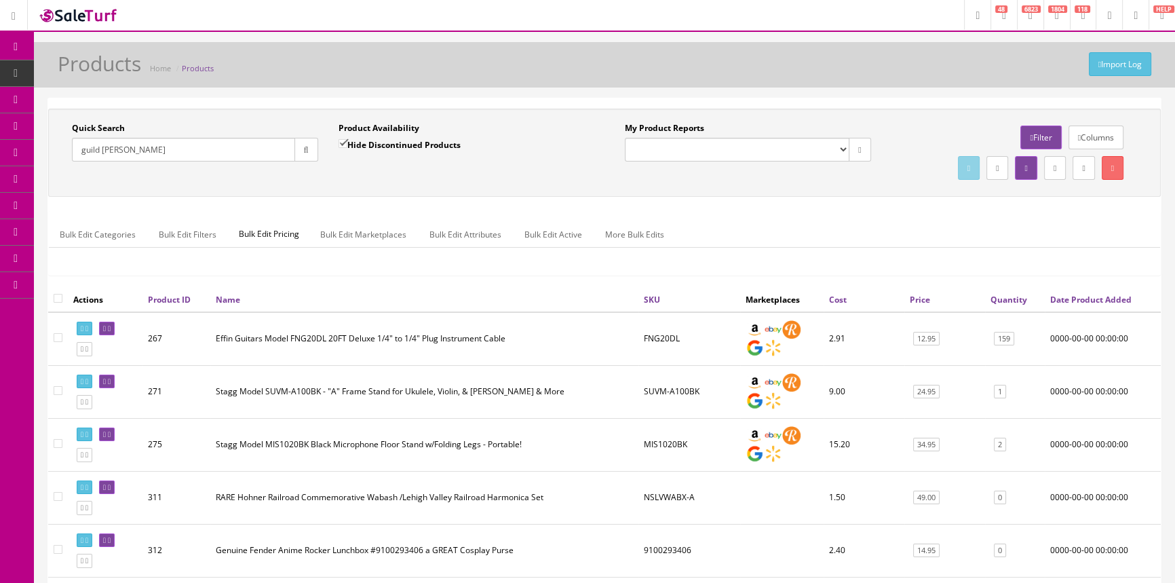
type input "guild [PERSON_NAME]"
click at [343, 140] on input "Hide Discontinued Products" at bounding box center [342, 143] width 9 height 9
checkbox input "false"
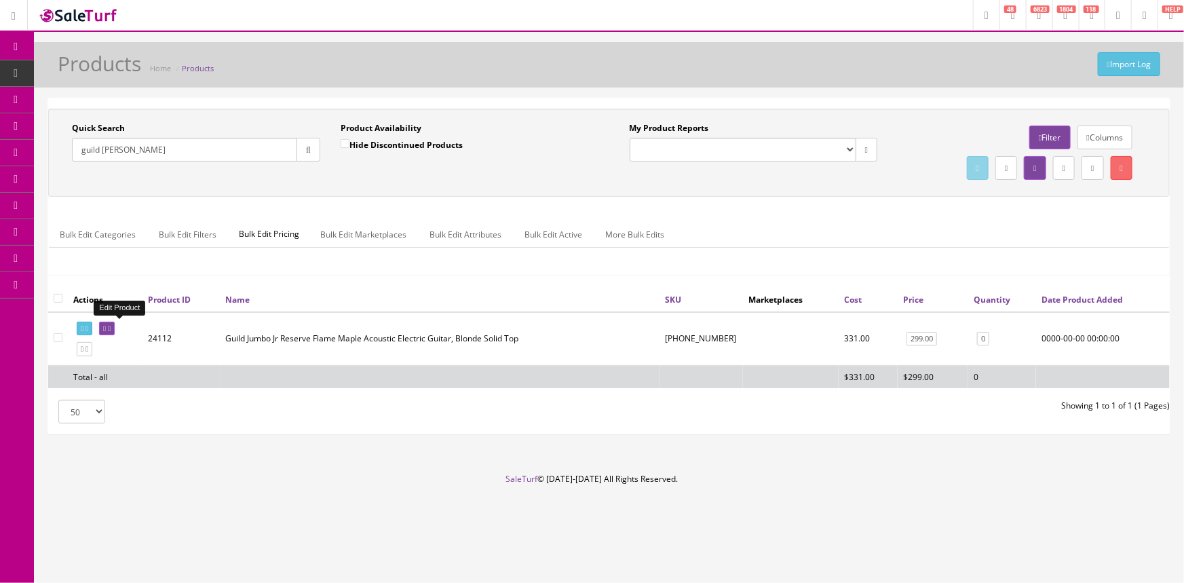
click at [106, 327] on icon at bounding box center [104, 328] width 3 height 7
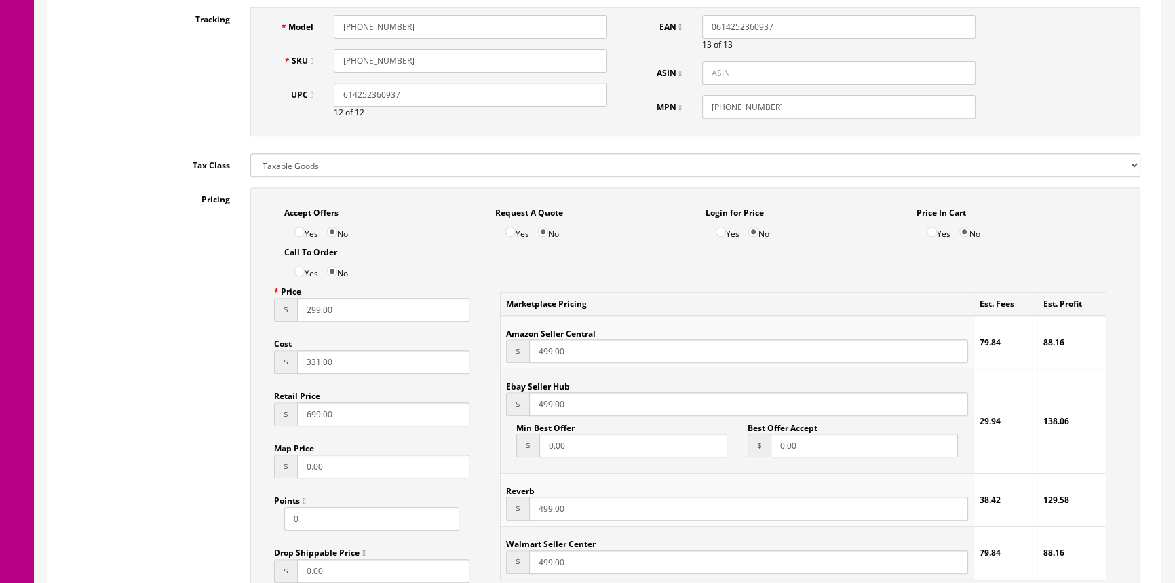
scroll to position [739, 0]
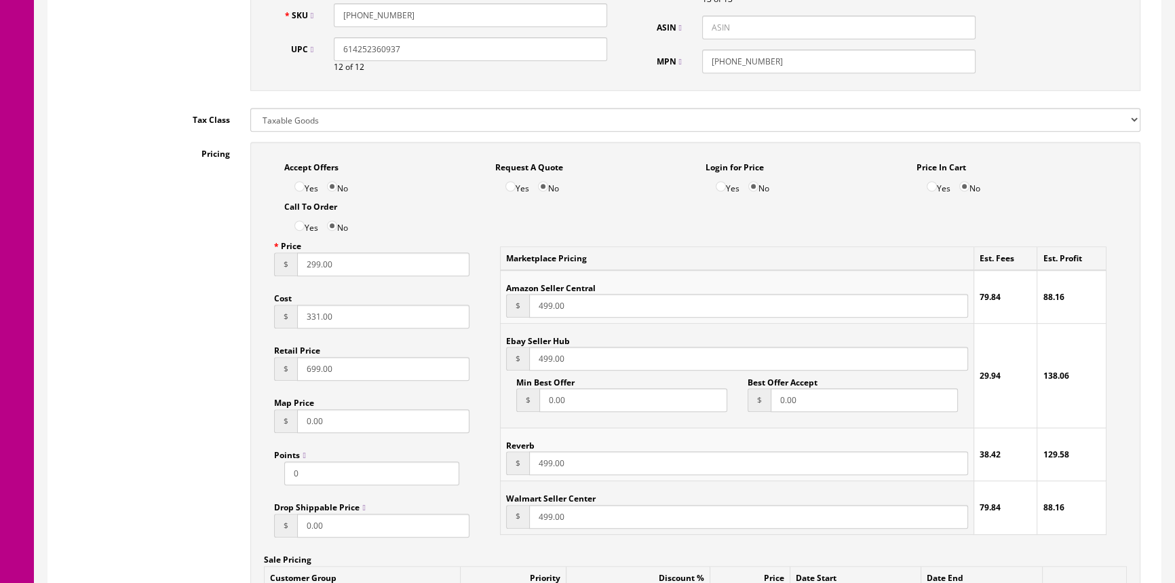
click at [311, 260] on input "299.00" at bounding box center [383, 264] width 172 height 24
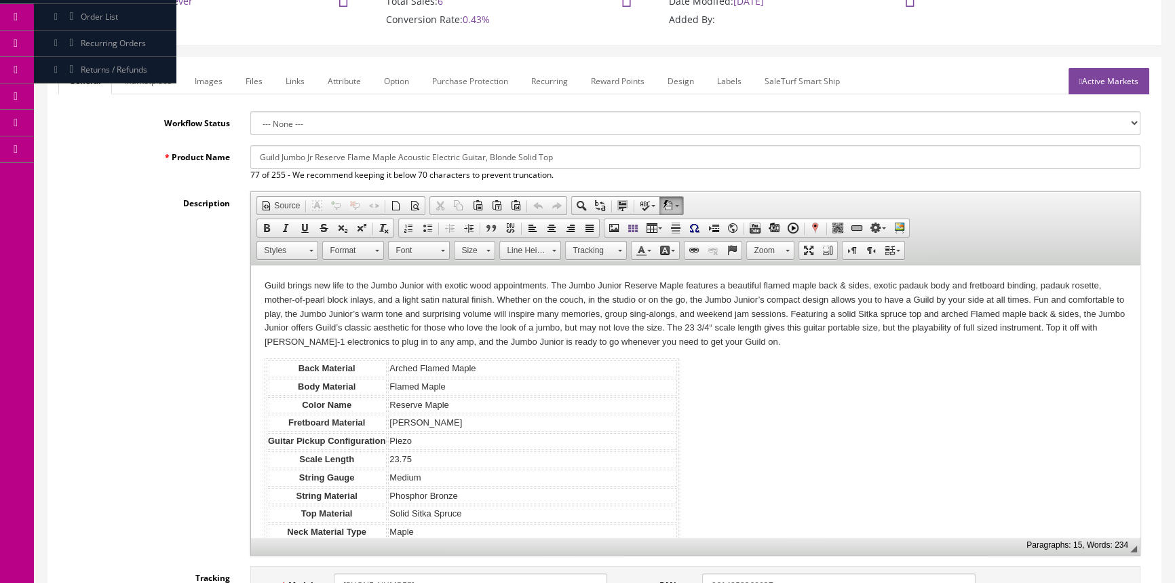
scroll to position [0, 0]
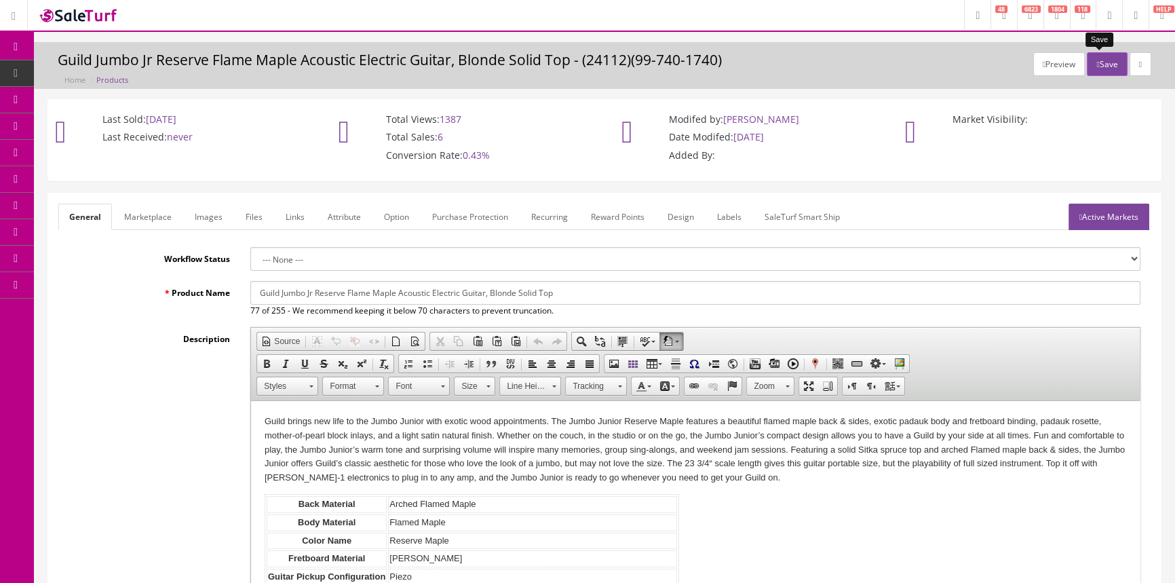
type input "499.00"
click at [1097, 64] on button "Save" at bounding box center [1107, 64] width 40 height 24
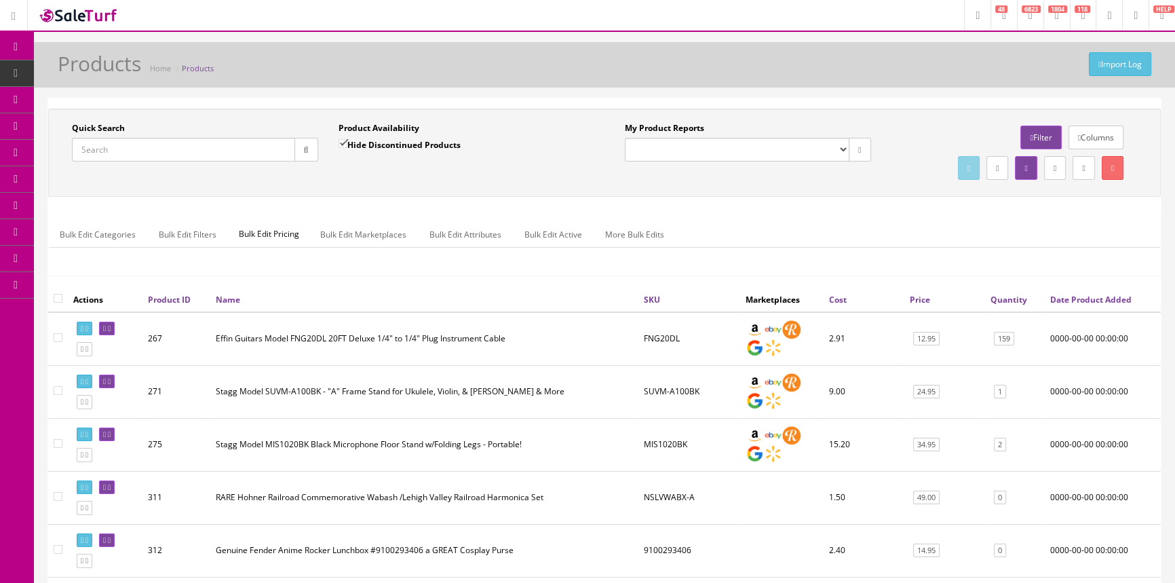
click at [125, 157] on input "Quick Search" at bounding box center [183, 150] width 223 height 24
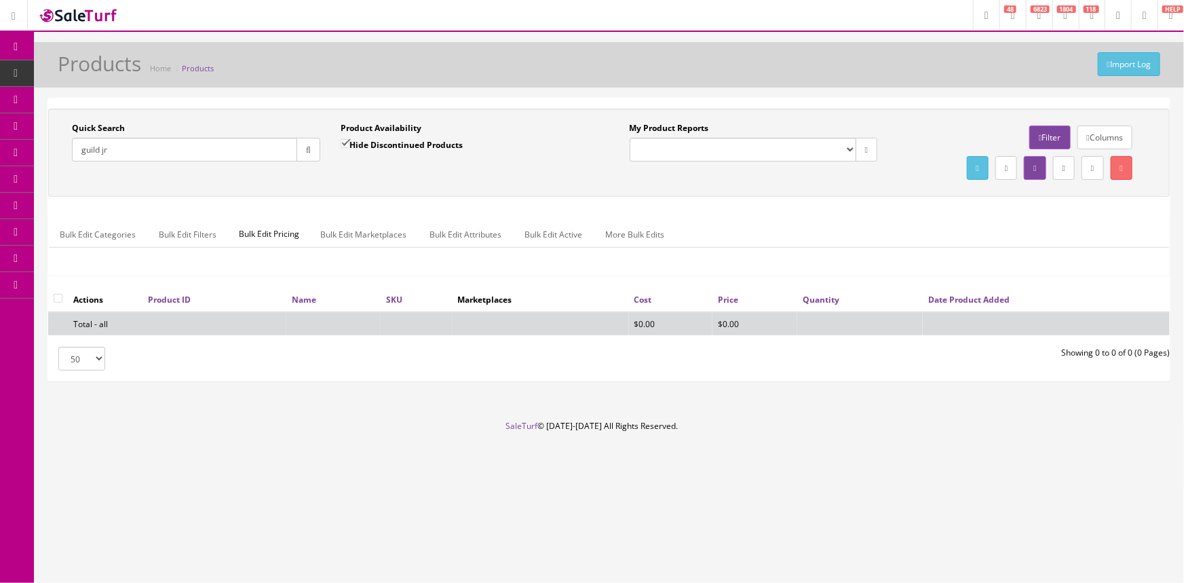
type input "guild jr"
click at [344, 142] on input "Hide Discontinued Products" at bounding box center [344, 143] width 9 height 9
checkbox input "false"
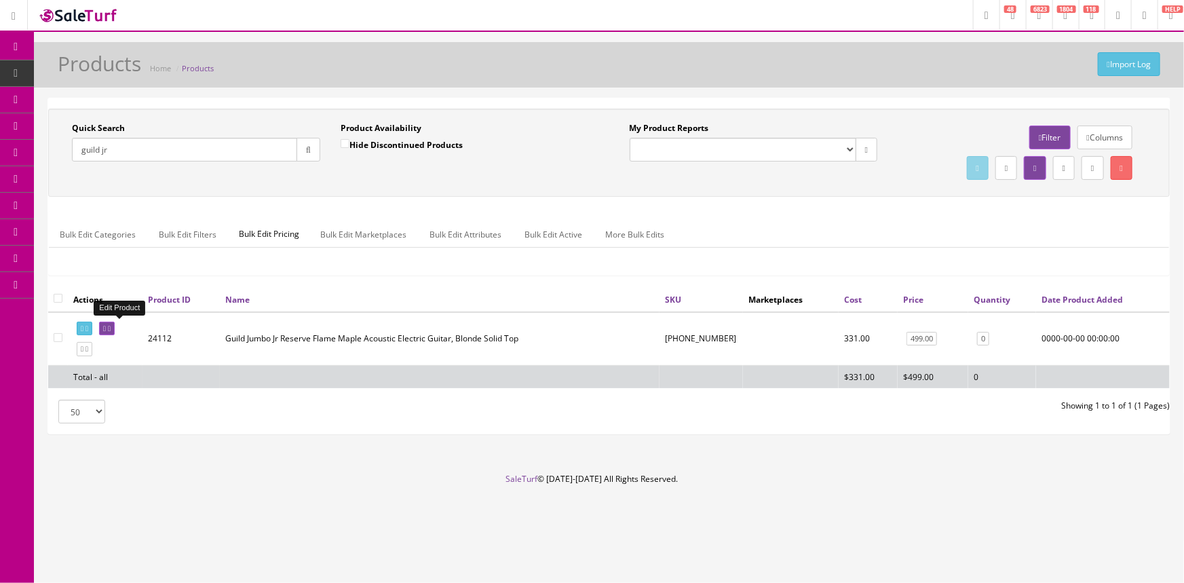
click at [106, 328] on icon at bounding box center [104, 328] width 3 height 7
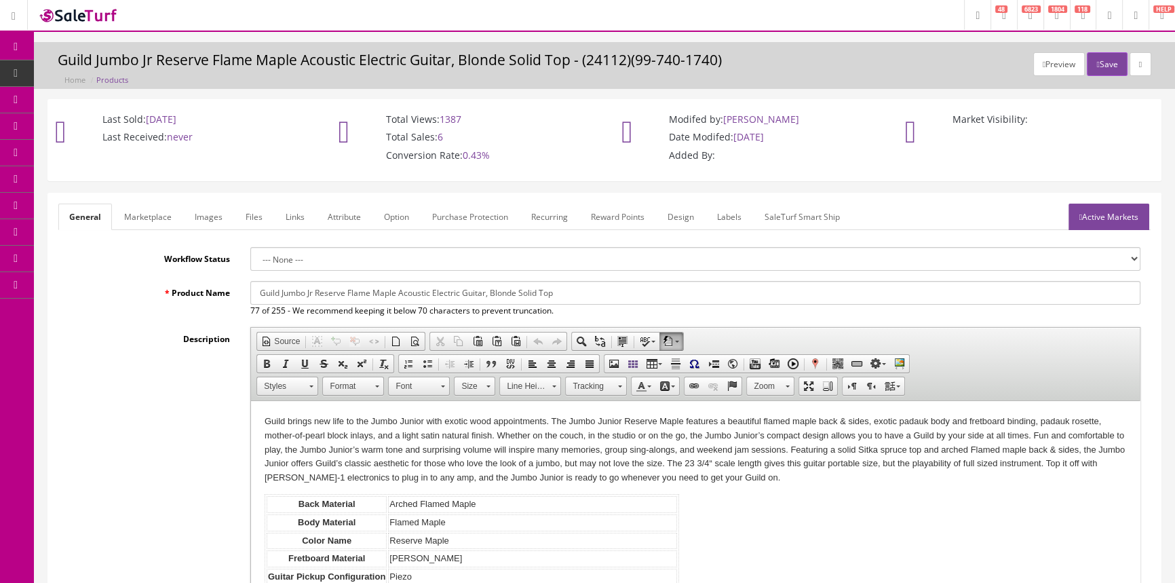
click at [212, 207] on link "Images" at bounding box center [209, 216] width 50 height 26
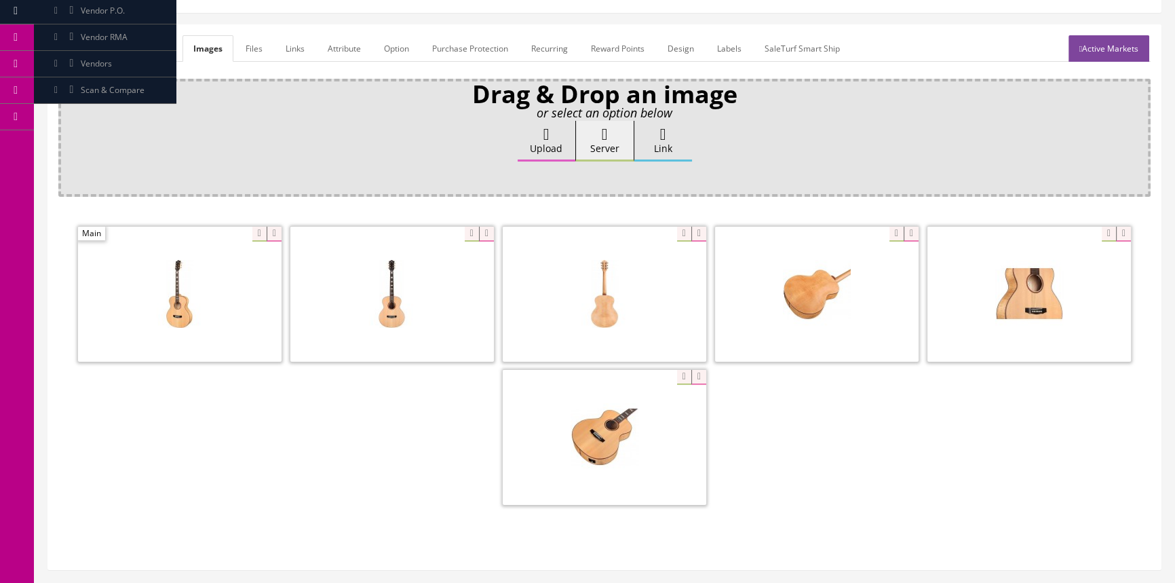
scroll to position [184, 0]
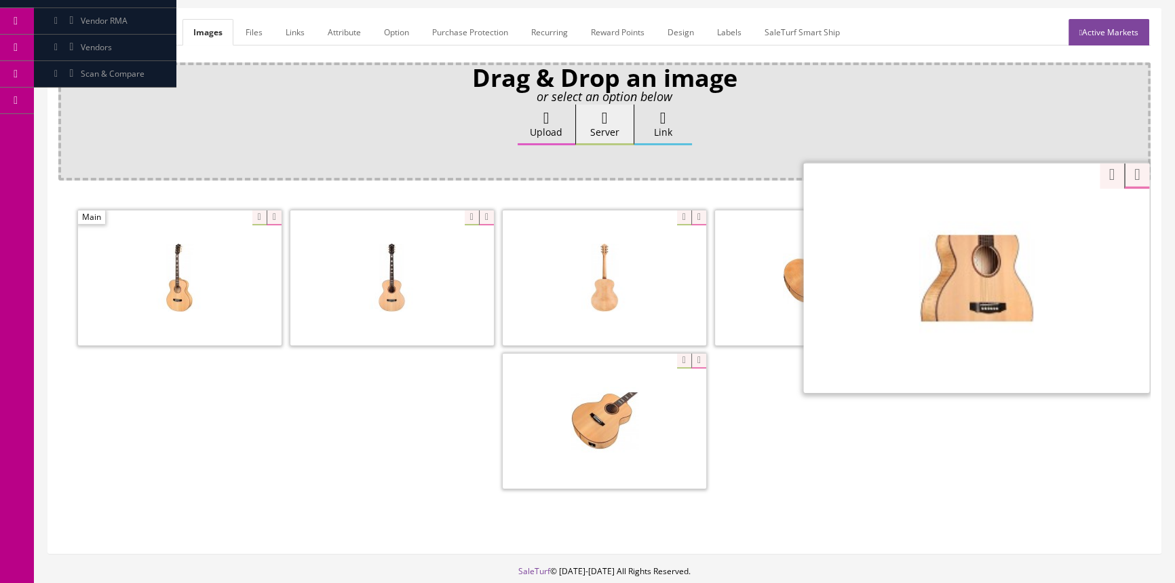
click at [1099, 214] on div "Zoom" at bounding box center [976, 277] width 346 height 231
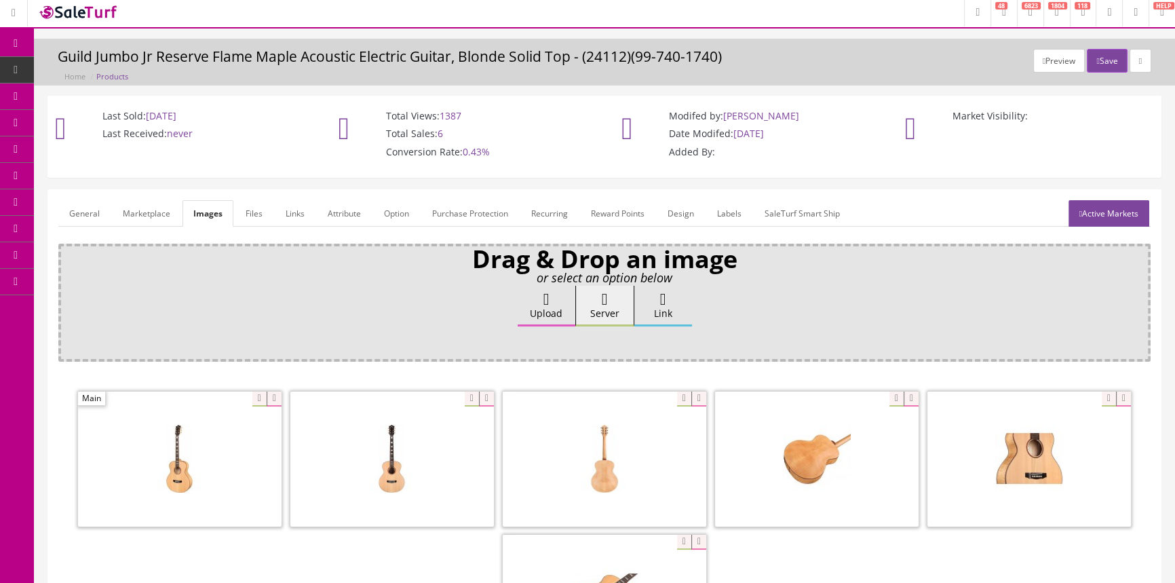
scroll to position [0, 0]
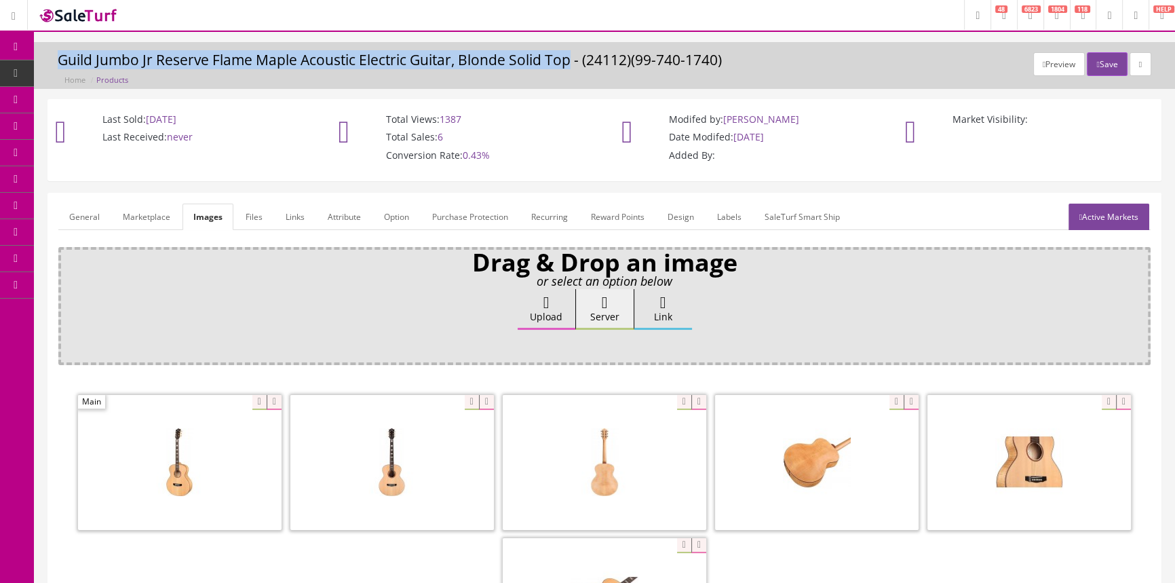
drag, startPoint x: 60, startPoint y: 61, endPoint x: 569, endPoint y: 58, distance: 508.7
click at [569, 58] on h3 "Guild Jumbo Jr Reserve Flame Maple Acoustic Electric Guitar, Blonde Solid Top -…" at bounding box center [604, 60] width 1093 height 16
copy h3 "Guild Jumbo Jr Reserve Flame Maple Acoustic Electric Guitar, Blonde Solid Top"
click at [70, 73] on link "Products" at bounding box center [105, 73] width 142 height 26
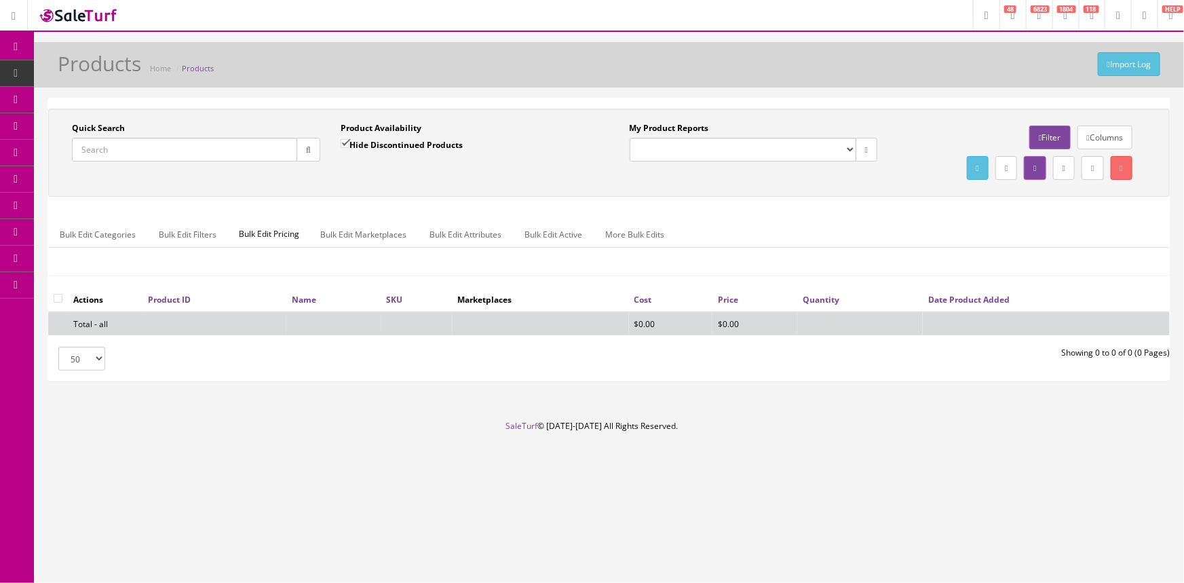
click at [79, 121] on icon at bounding box center [71, 125] width 14 height 11
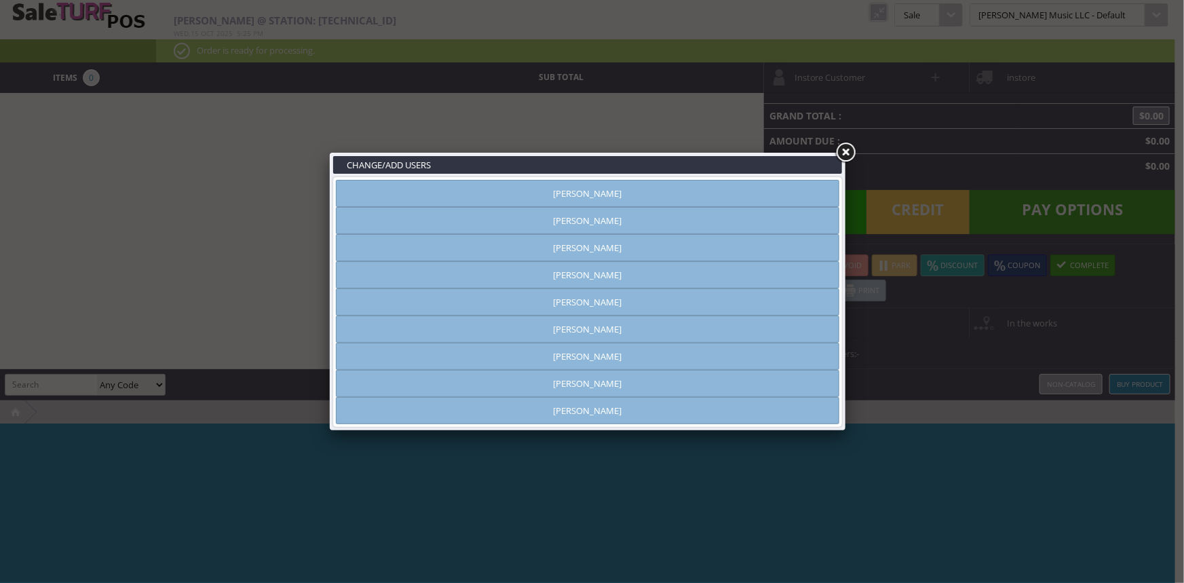
type input "[PERSON_NAME]"
click at [543, 389] on link "[PERSON_NAME]" at bounding box center [587, 383] width 503 height 27
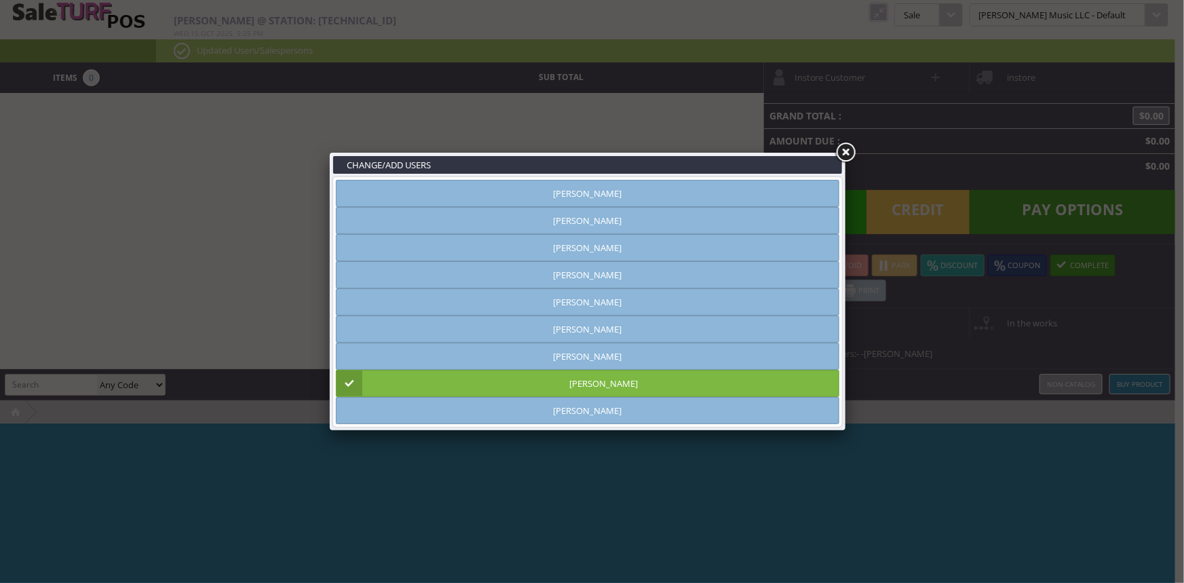
click at [848, 151] on link at bounding box center [845, 152] width 24 height 24
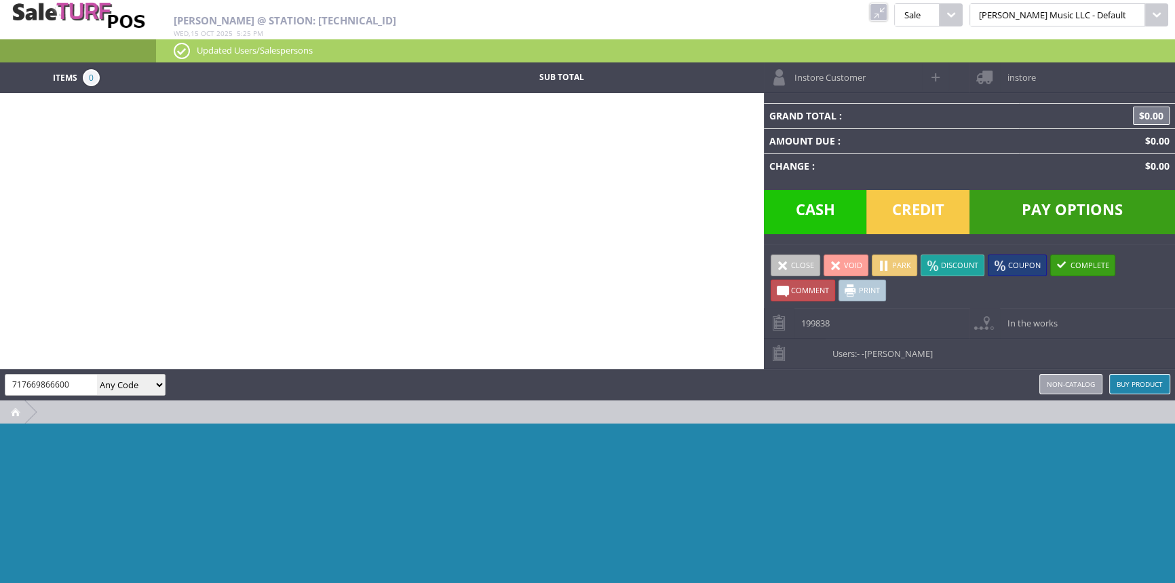
type input "717669866600"
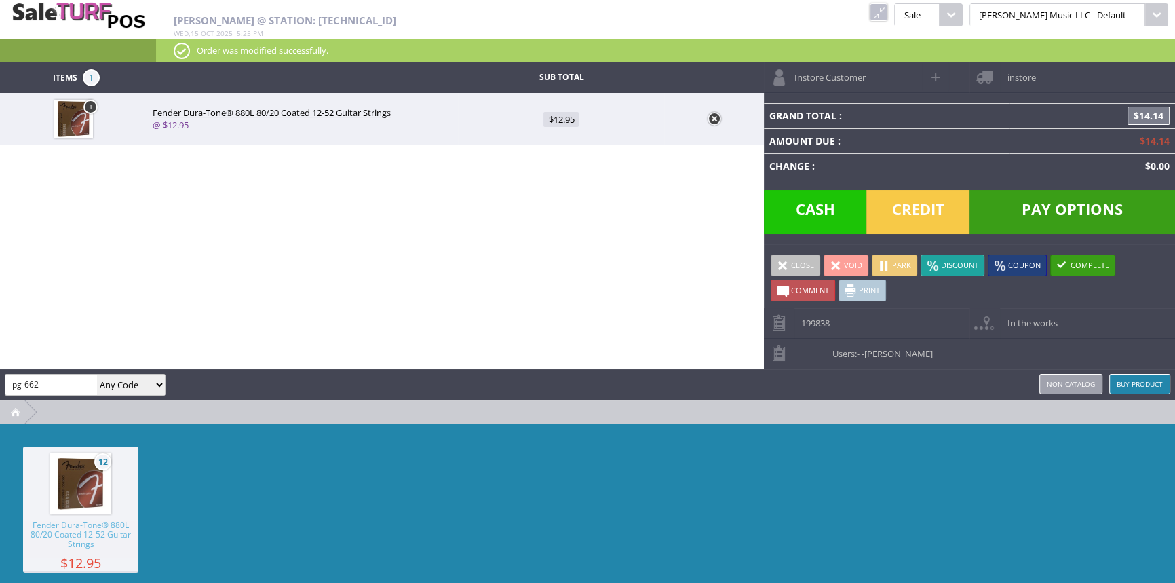
type input "pg-662"
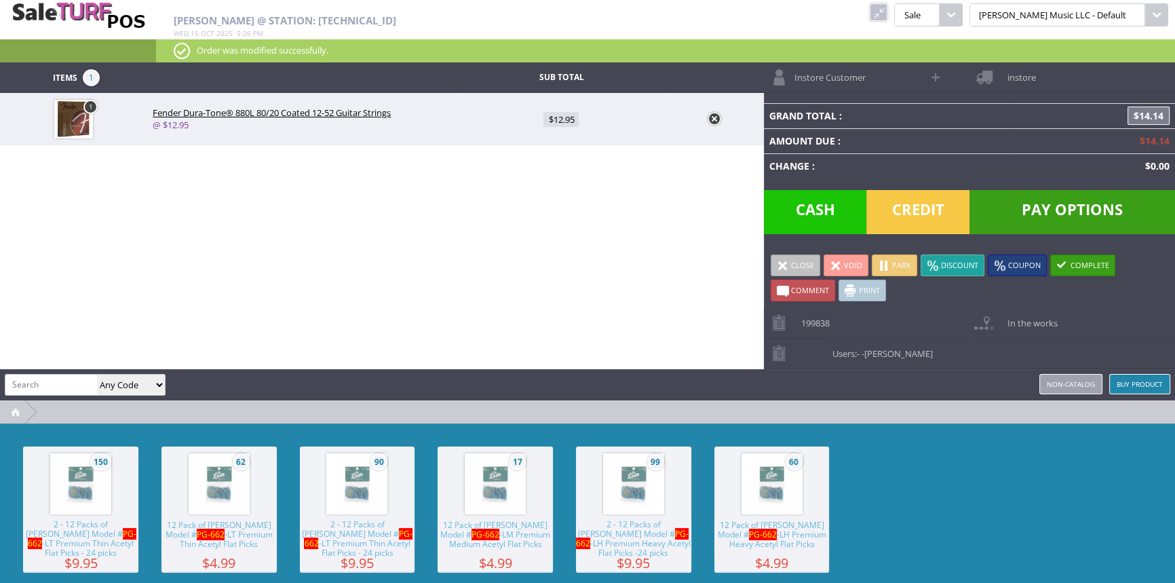
click at [246, 540] on span "12 Pack of [PERSON_NAME] Model # PG-662 -LT Premium Thin Acetyl Flat Picks" at bounding box center [218, 538] width 115 height 37
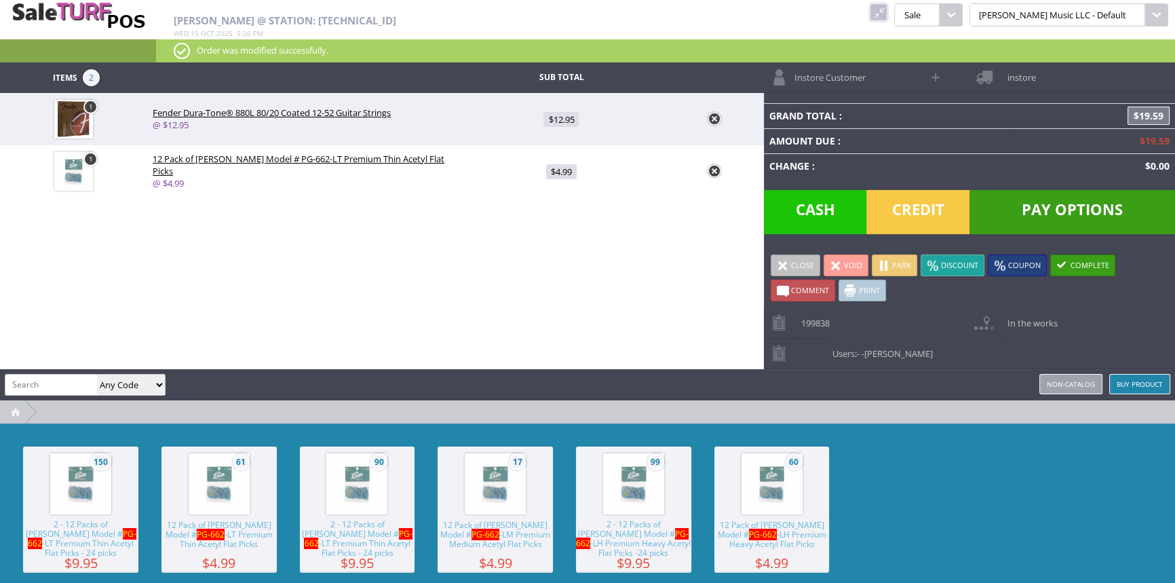
click at [806, 203] on span "Cash" at bounding box center [815, 212] width 103 height 44
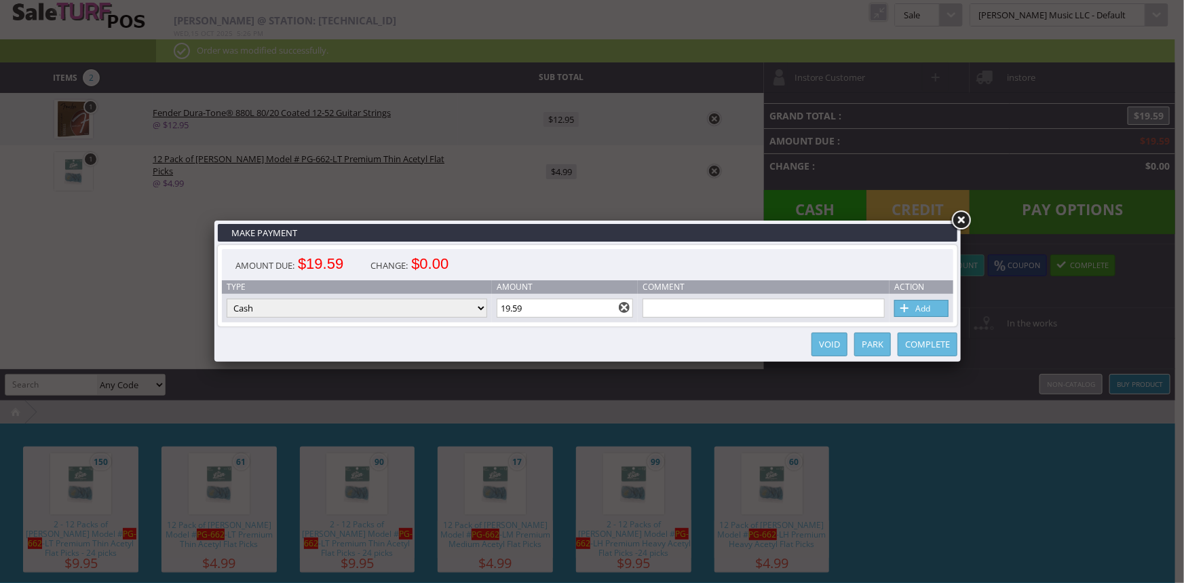
click at [543, 305] on input "19.59" at bounding box center [564, 307] width 137 height 19
click at [926, 343] on link "Complete" at bounding box center [927, 344] width 60 height 24
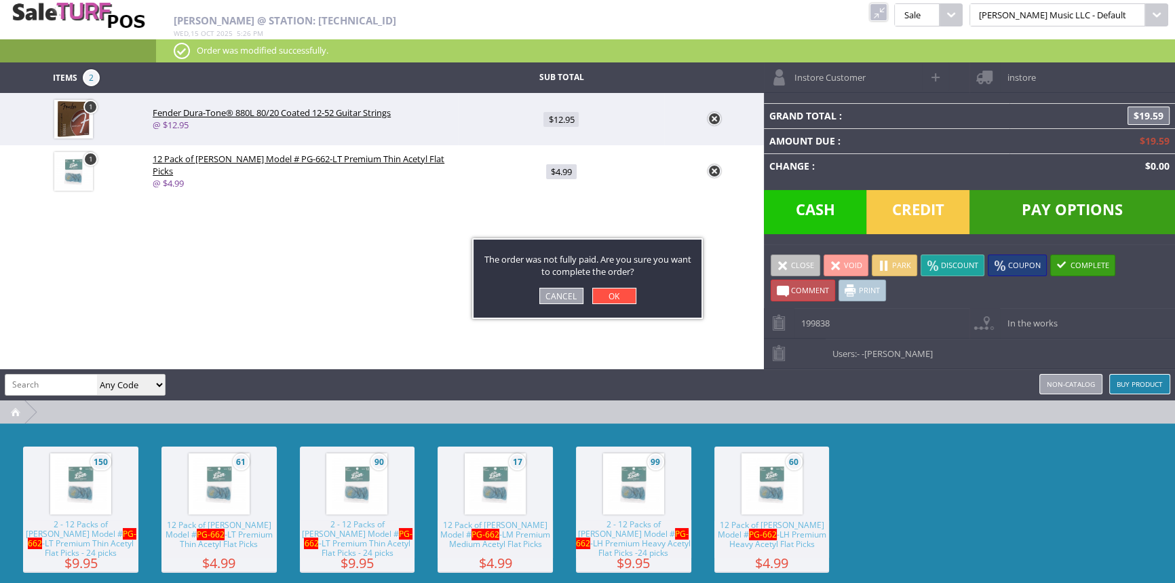
click at [563, 298] on link "Cancel" at bounding box center [561, 296] width 44 height 16
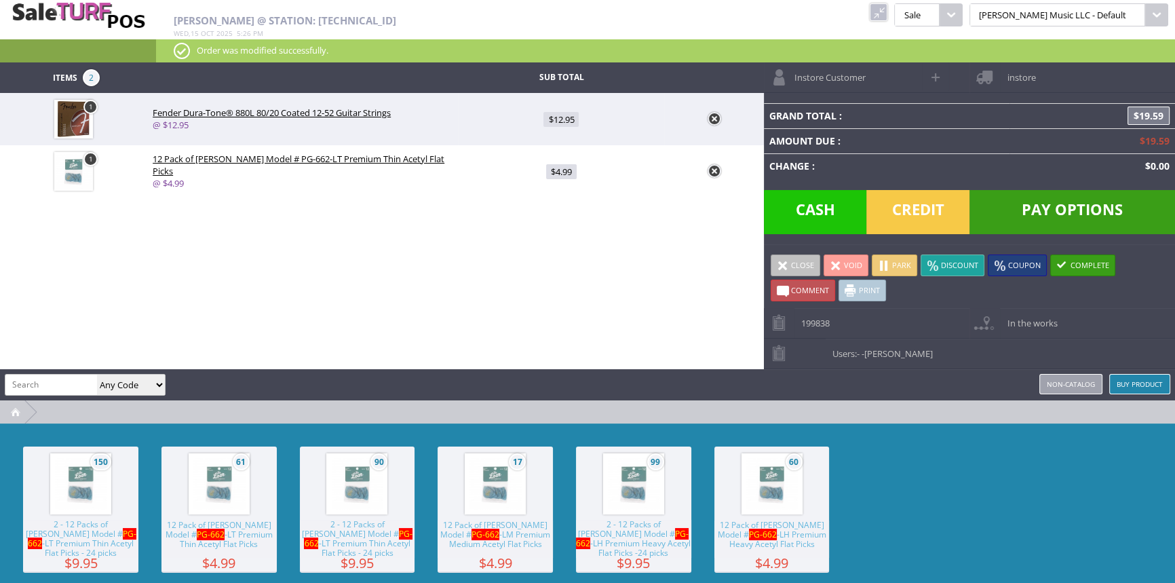
click at [830, 217] on span "Cash" at bounding box center [815, 212] width 103 height 44
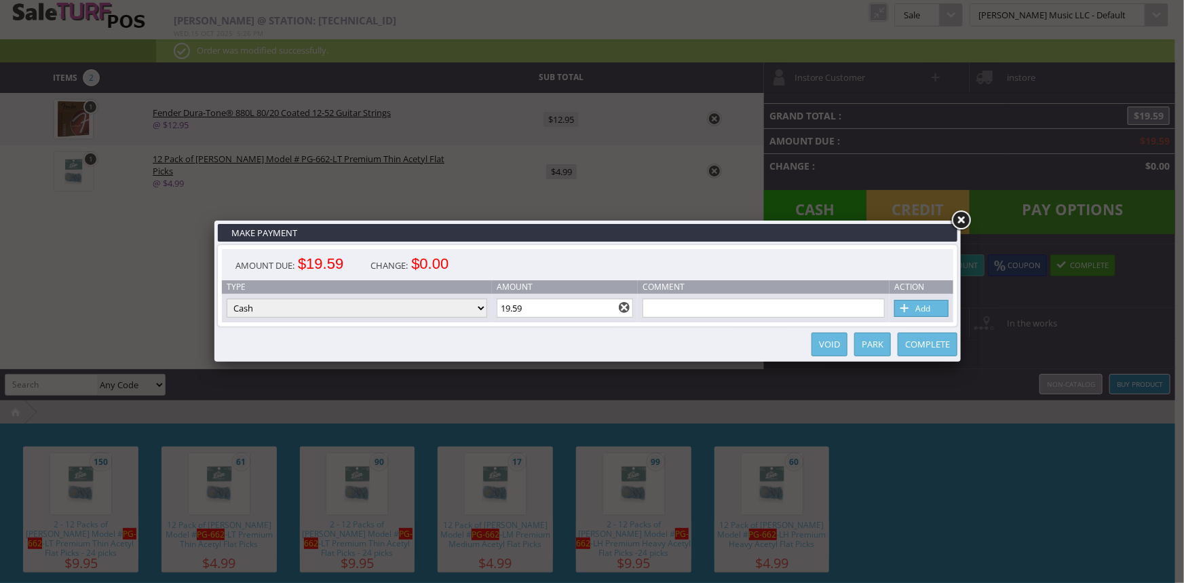
click at [579, 298] on input "19.59" at bounding box center [564, 307] width 137 height 19
click at [580, 306] on input "19.59" at bounding box center [564, 307] width 137 height 19
click at [922, 308] on link "Add" at bounding box center [921, 308] width 54 height 17
type input "0"
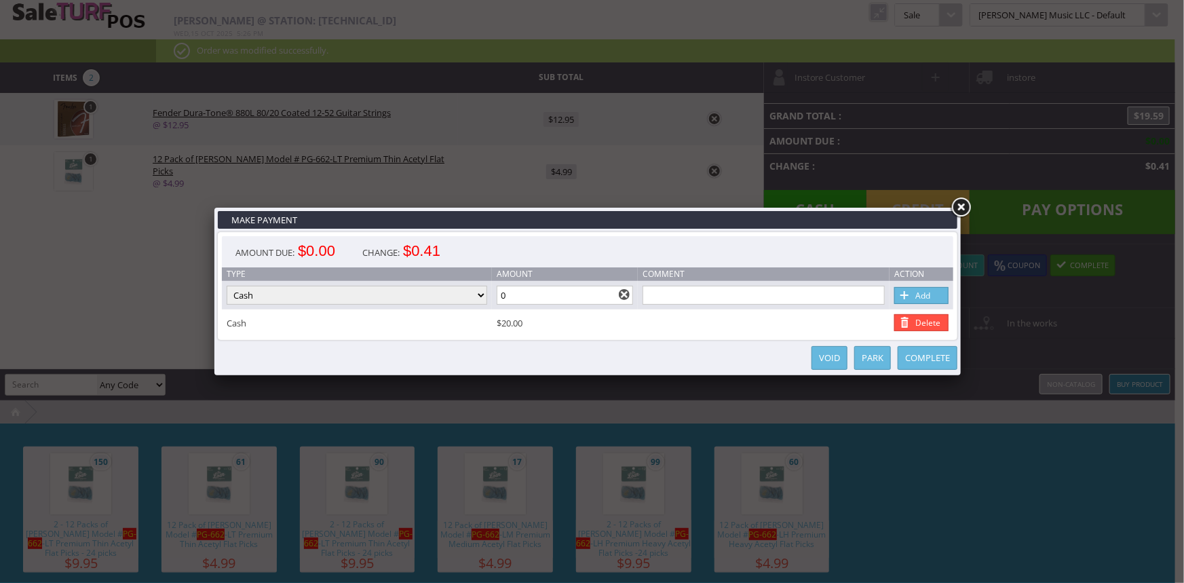
click at [923, 352] on link "Complete" at bounding box center [927, 358] width 60 height 24
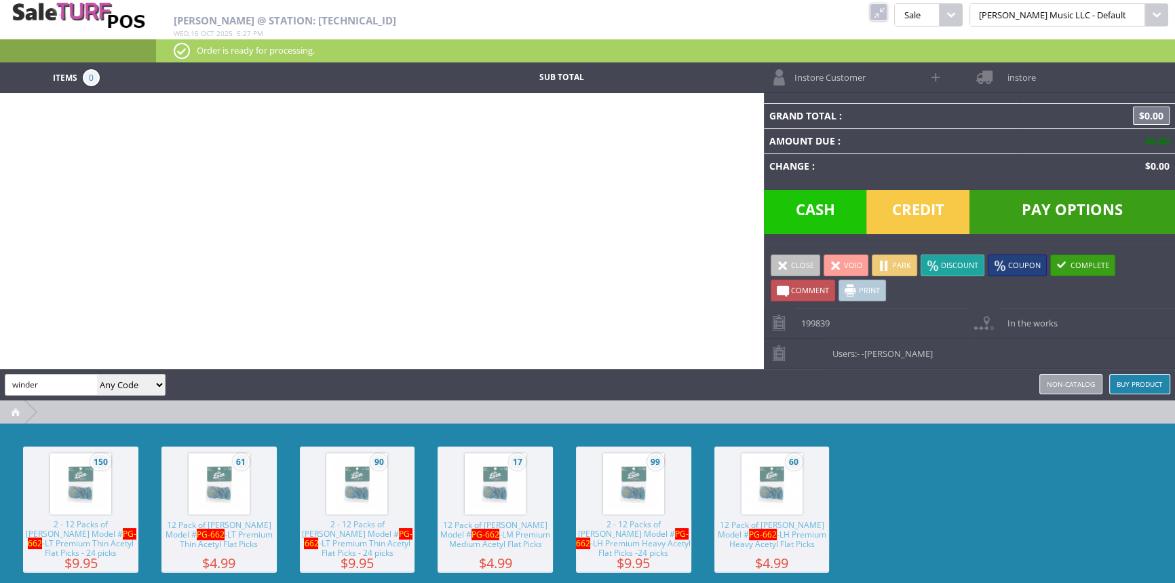
type input "winder"
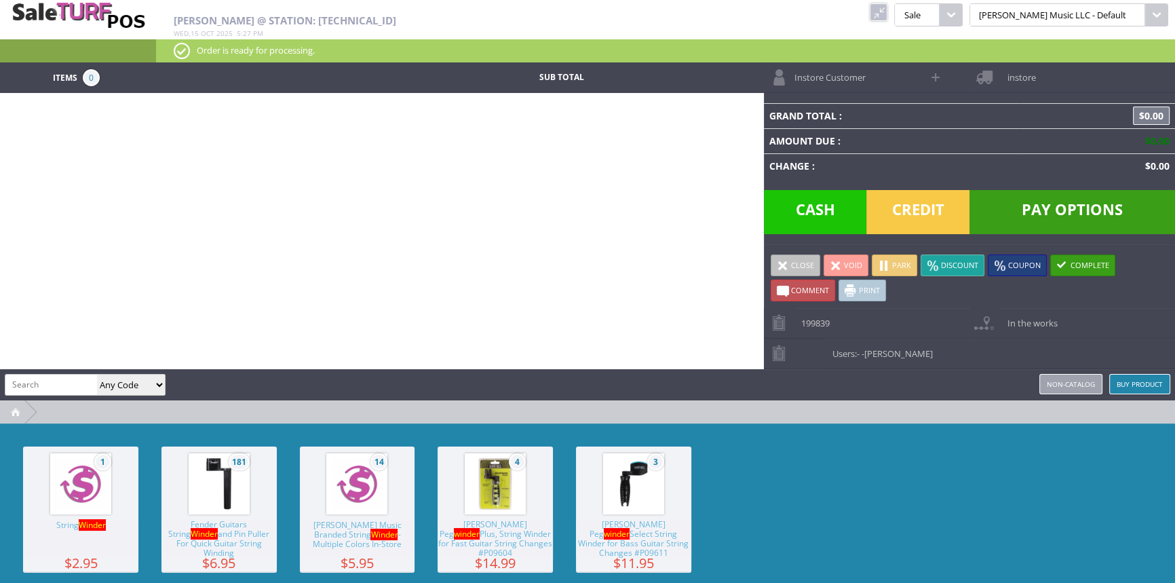
click at [373, 520] on span "[PERSON_NAME] Music Branded String Winder - Multiple Colors In-Store" at bounding box center [357, 538] width 115 height 37
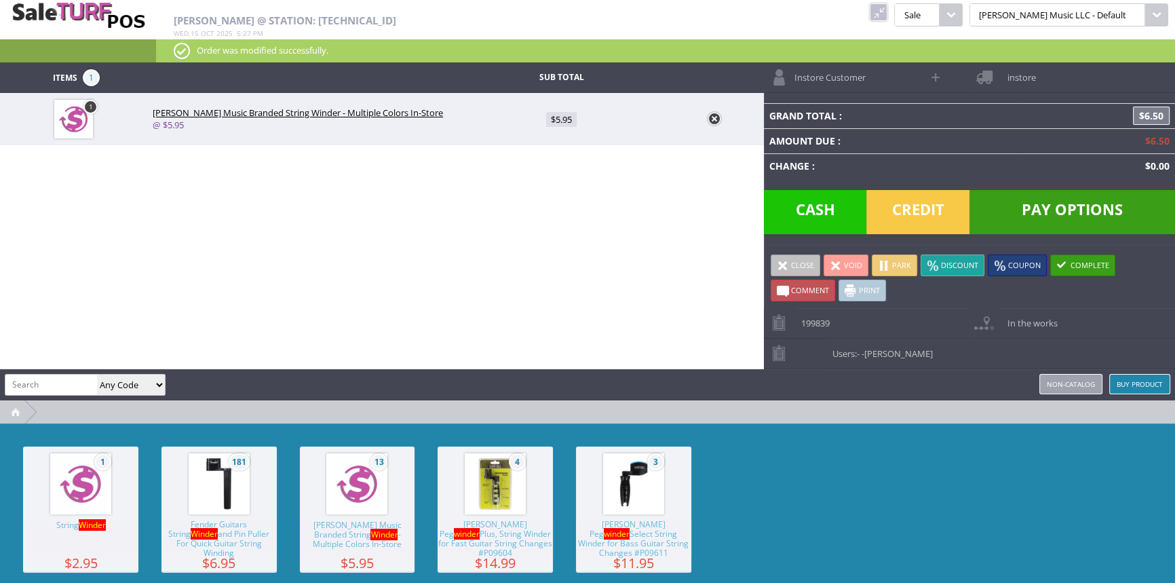
click at [807, 197] on span "Cash" at bounding box center [815, 212] width 103 height 44
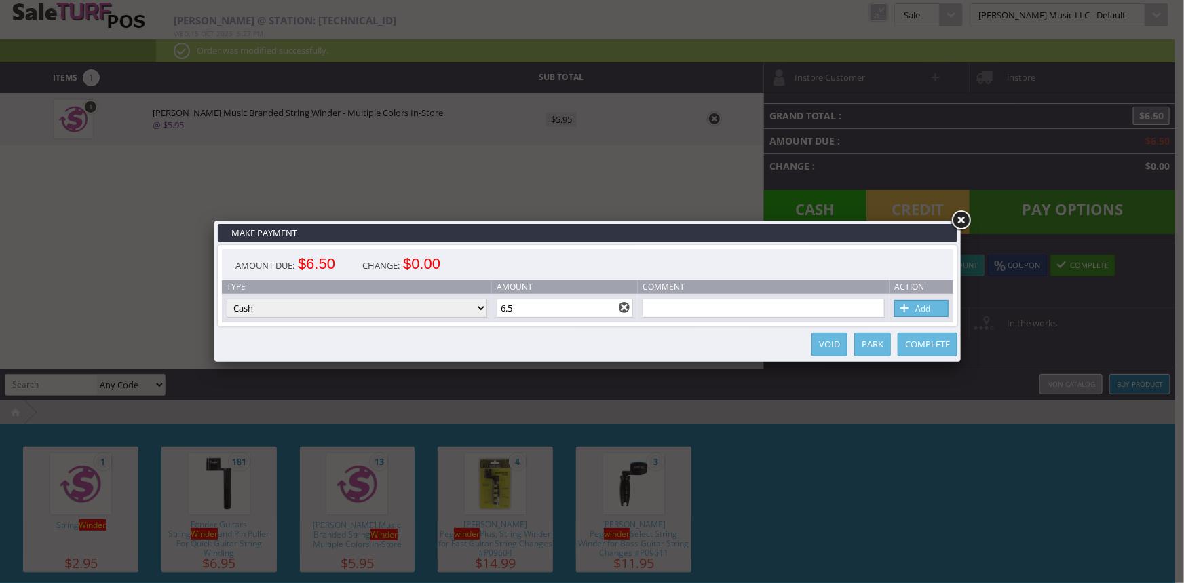
click at [572, 306] on input "6.5" at bounding box center [564, 307] width 137 height 19
click at [908, 305] on span at bounding box center [905, 308] width 14 height 15
type input "0"
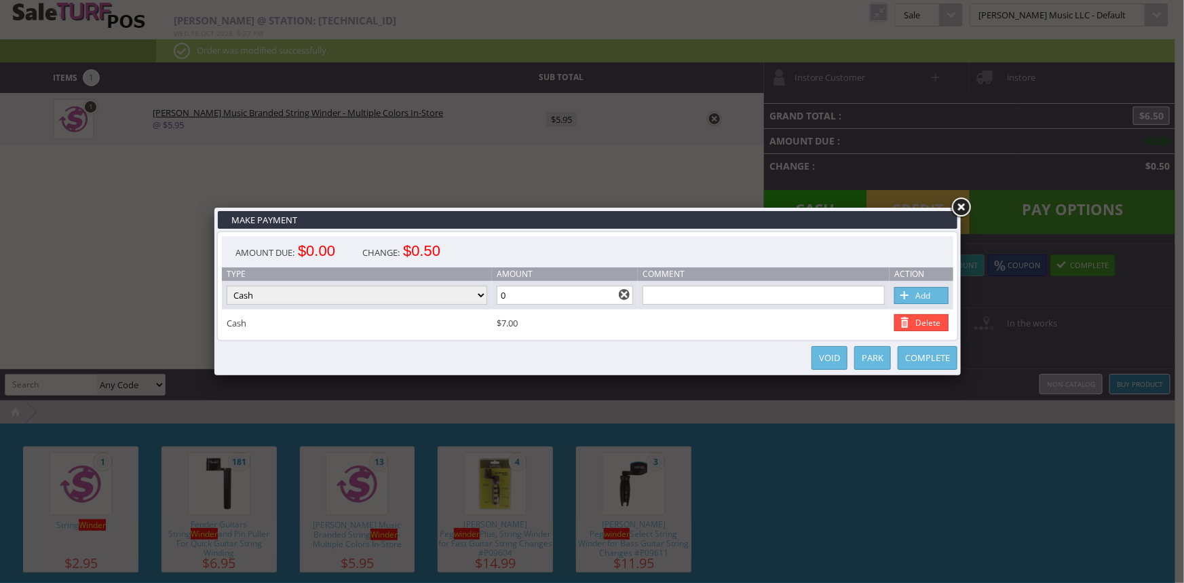
click at [918, 357] on link "Complete" at bounding box center [927, 358] width 60 height 24
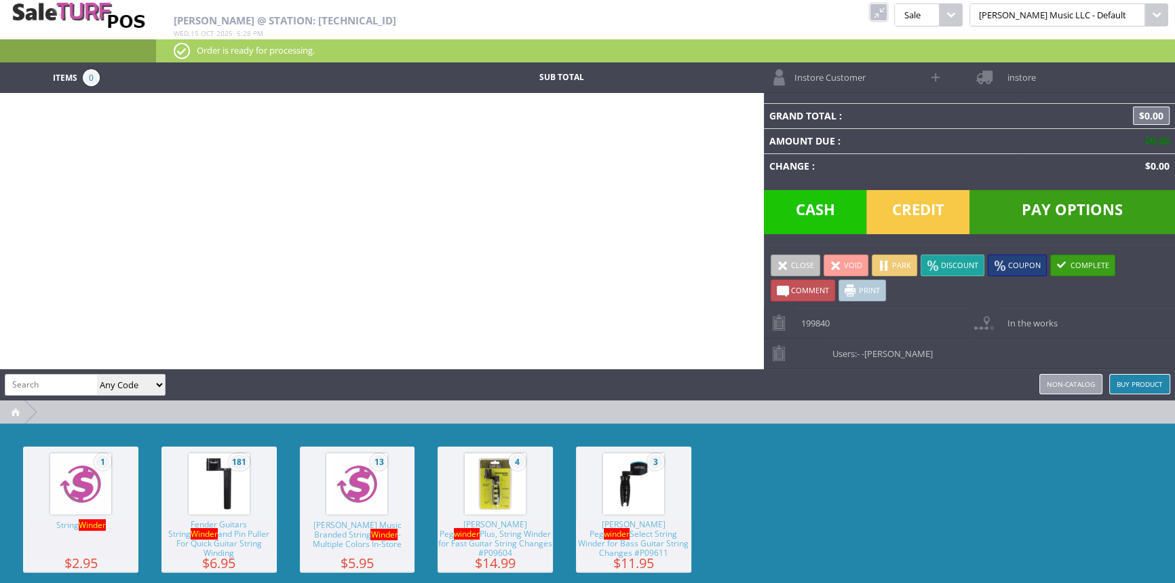
click at [852, 502] on div "1 String Winder $2.95 181 Fender Guitars String Winder and Pin Puller For Quick…" at bounding box center [587, 524] width 1175 height 203
